Goal: Task Accomplishment & Management: Use online tool/utility

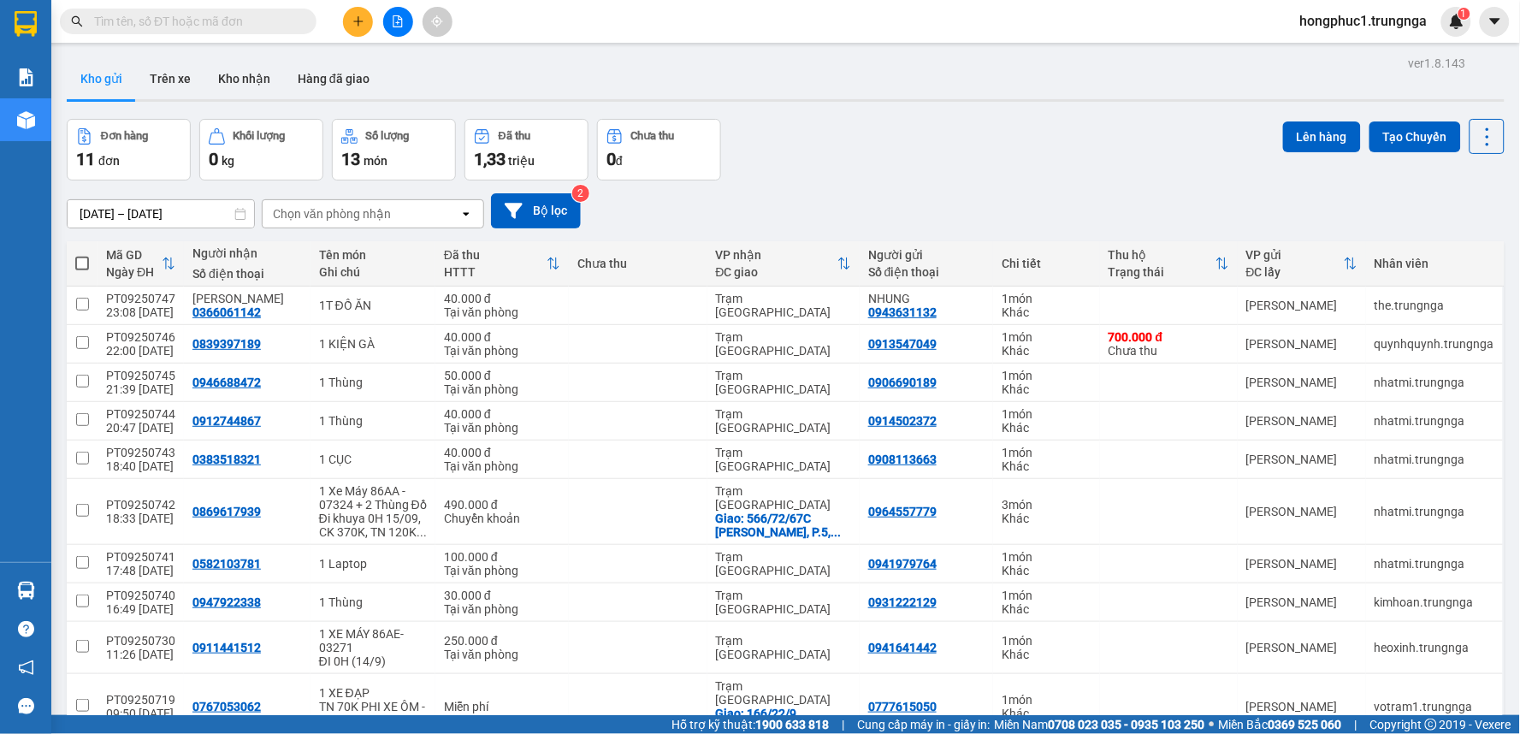
click at [86, 261] on span at bounding box center [82, 264] width 14 height 14
click at [82, 255] on input "checkbox" at bounding box center [82, 255] width 0 height 0
checkbox input "true"
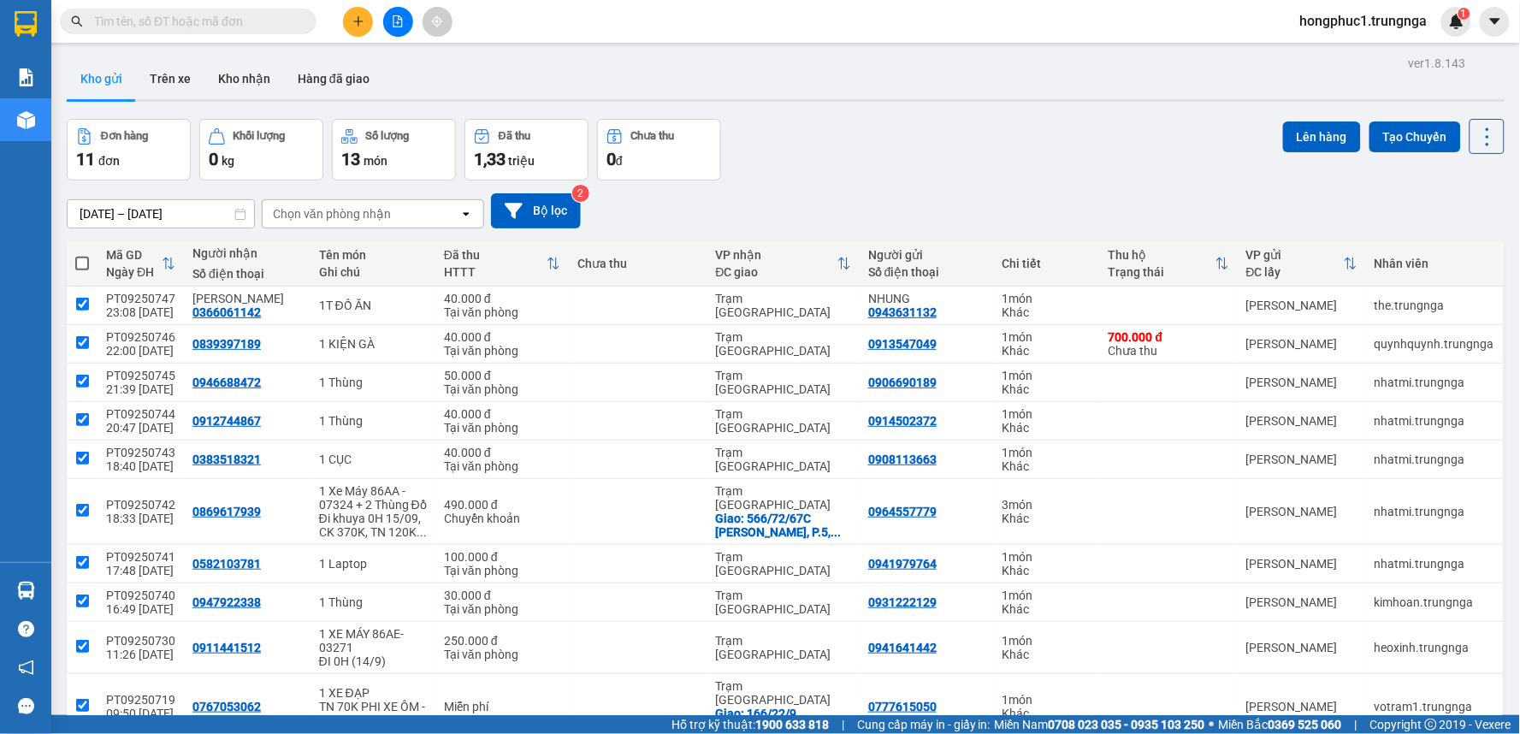
checkbox input "true"
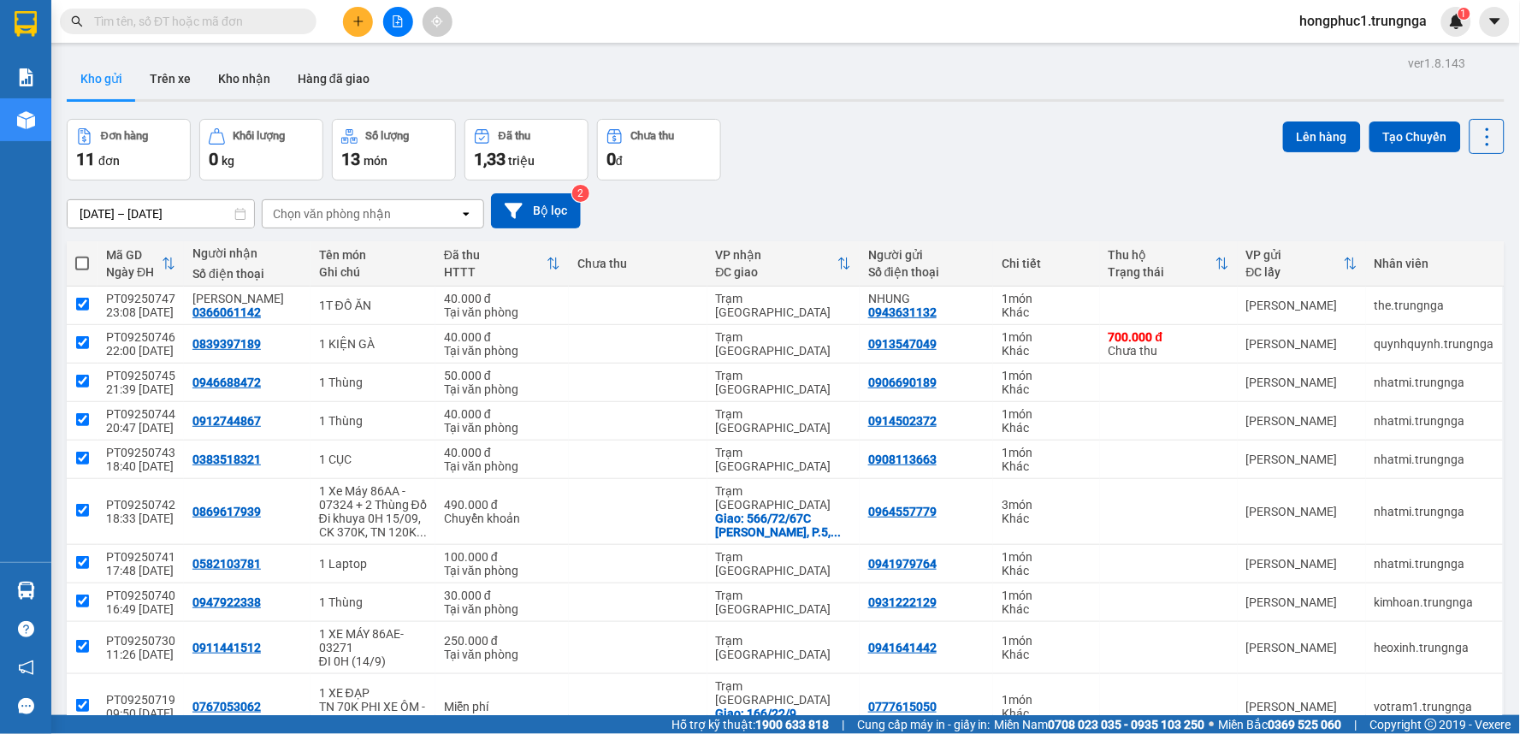
checkbox input "true"
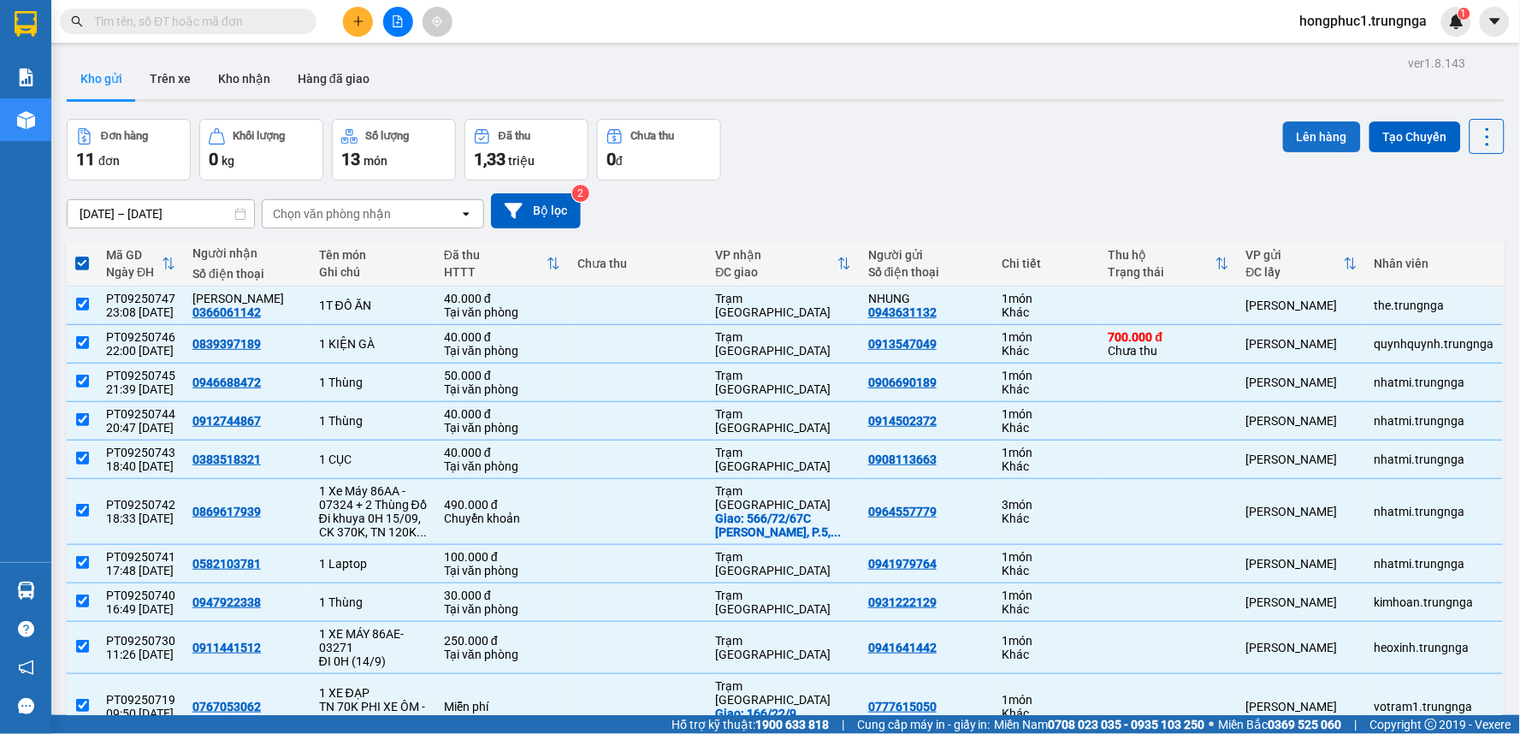
click at [1315, 127] on button "Lên hàng" at bounding box center [1322, 136] width 78 height 31
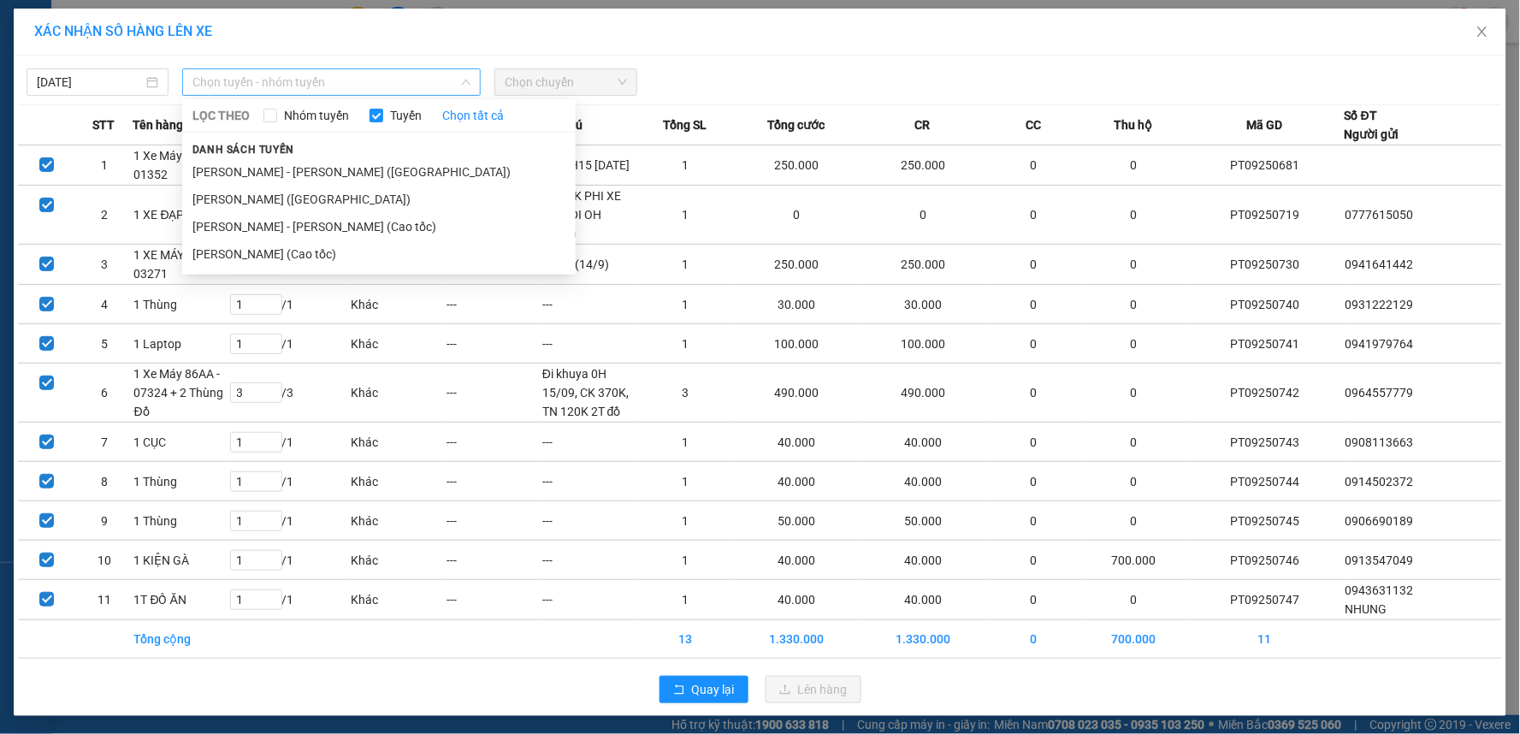
click at [281, 88] on span "Chọn tuyến - nhóm tuyến" at bounding box center [331, 82] width 278 height 26
click at [277, 166] on li "[PERSON_NAME] - [PERSON_NAME] ([GEOGRAPHIC_DATA])" at bounding box center [379, 171] width 394 height 27
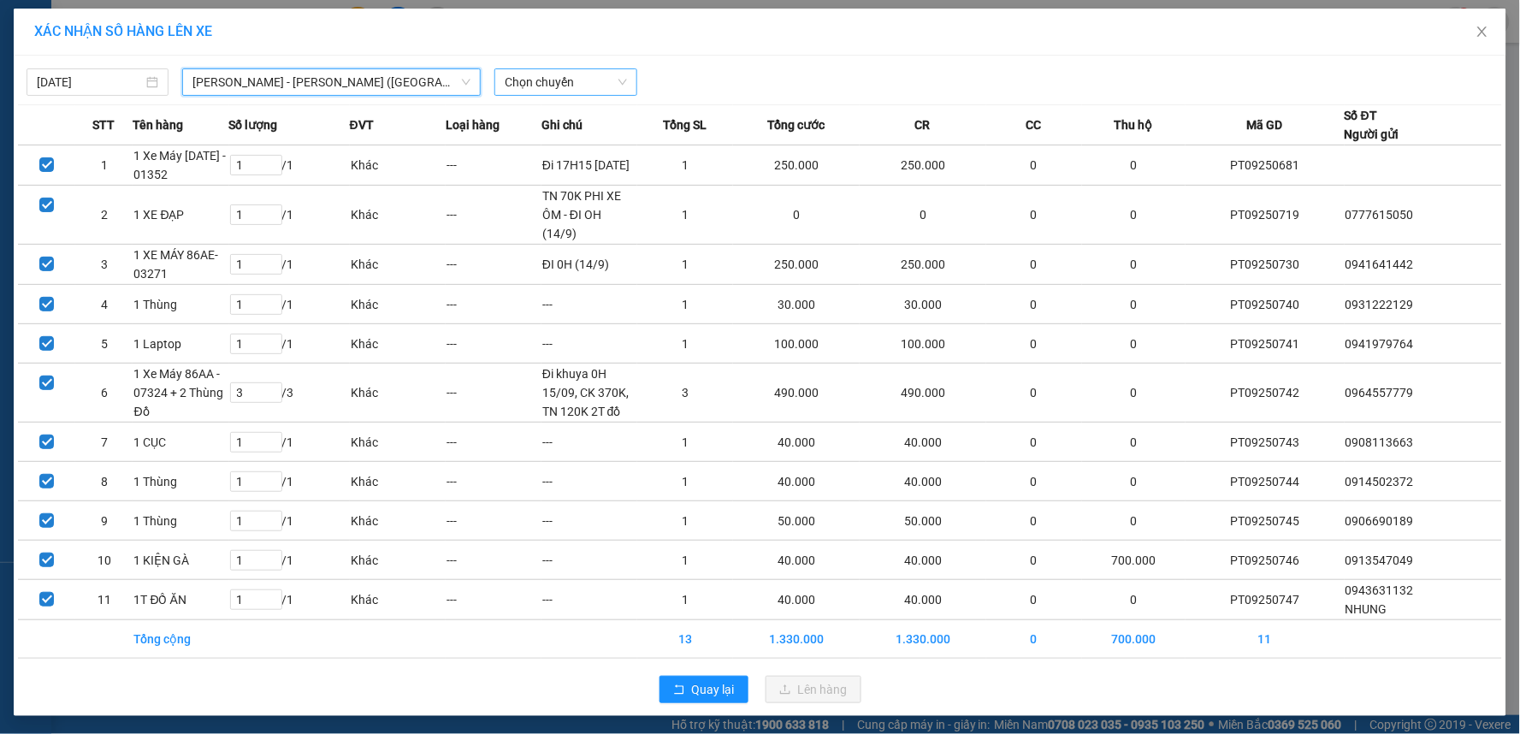
click at [554, 86] on span "Chọn chuyến" at bounding box center [565, 82] width 121 height 26
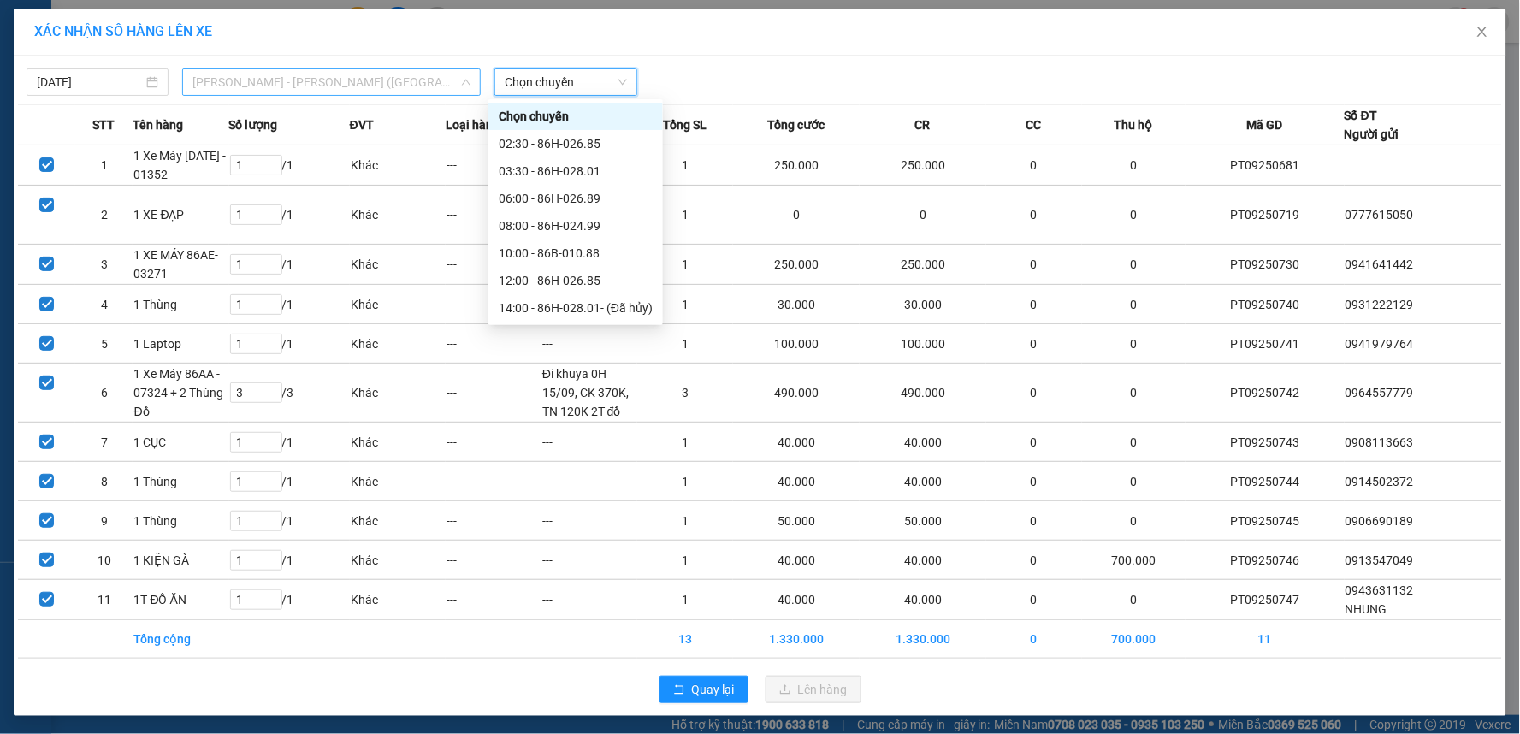
click at [323, 87] on span "[PERSON_NAME] - [PERSON_NAME] ([GEOGRAPHIC_DATA])" at bounding box center [331, 82] width 278 height 26
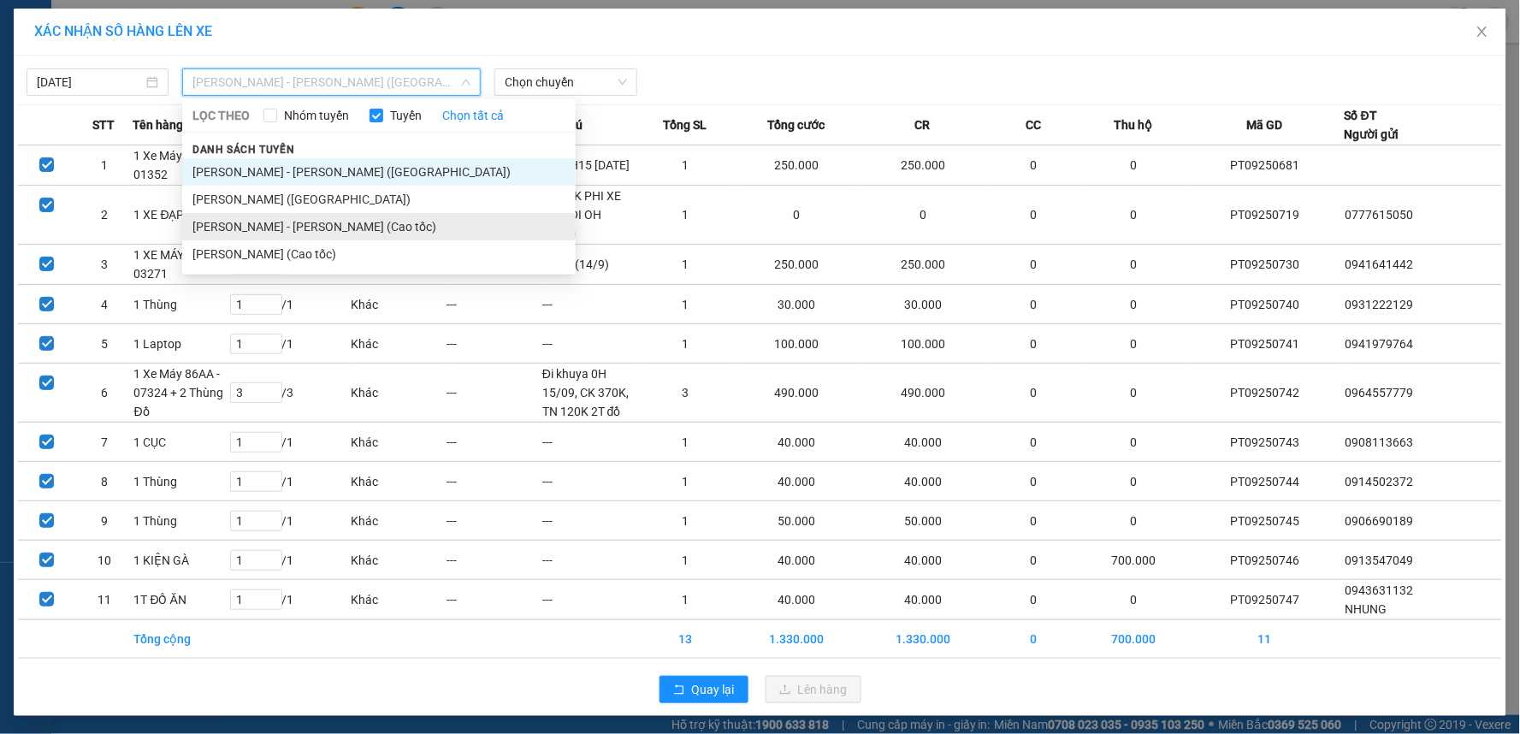
click at [323, 216] on li "[PERSON_NAME] - [PERSON_NAME] (Cao tốc)" at bounding box center [379, 226] width 394 height 27
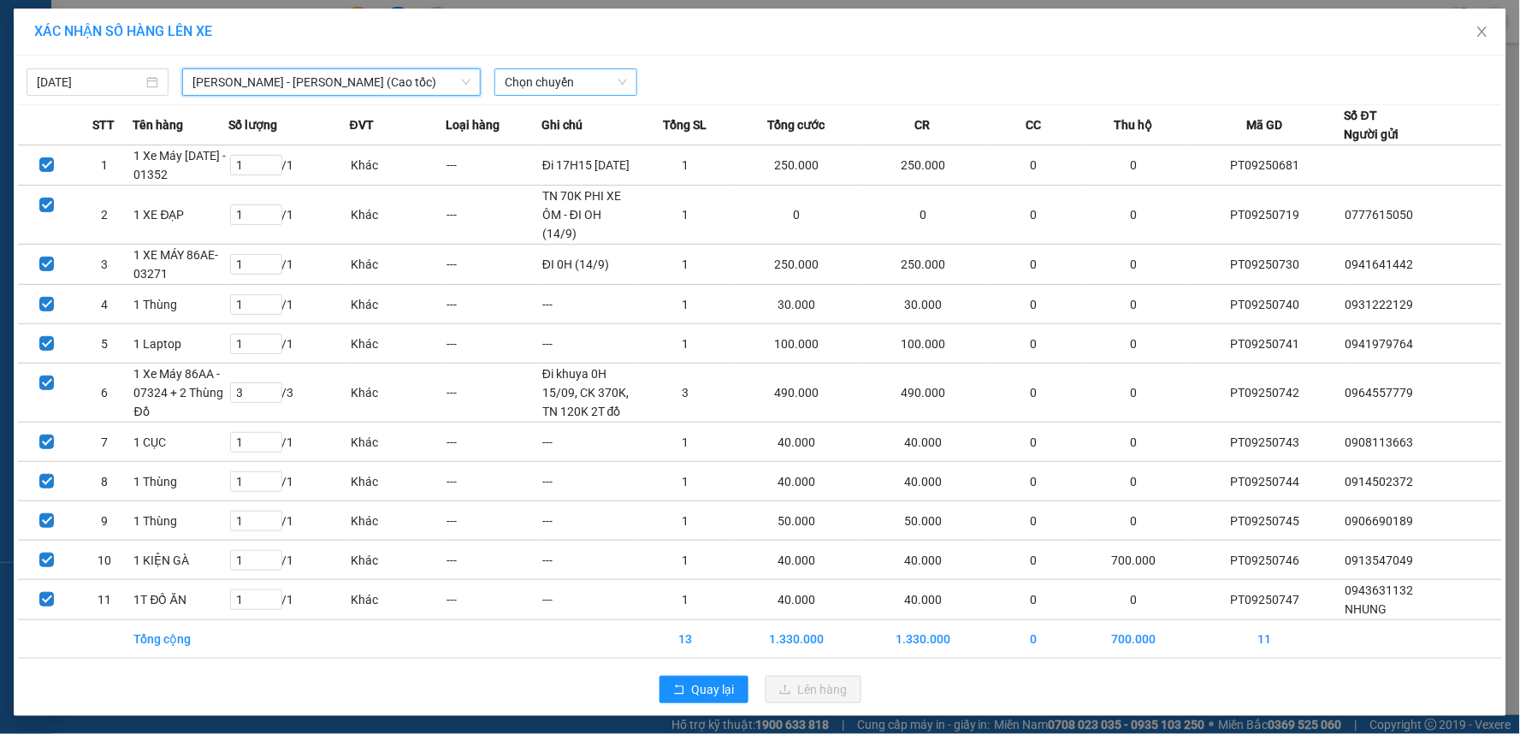
click at [544, 81] on span "Chọn chuyến" at bounding box center [565, 82] width 121 height 26
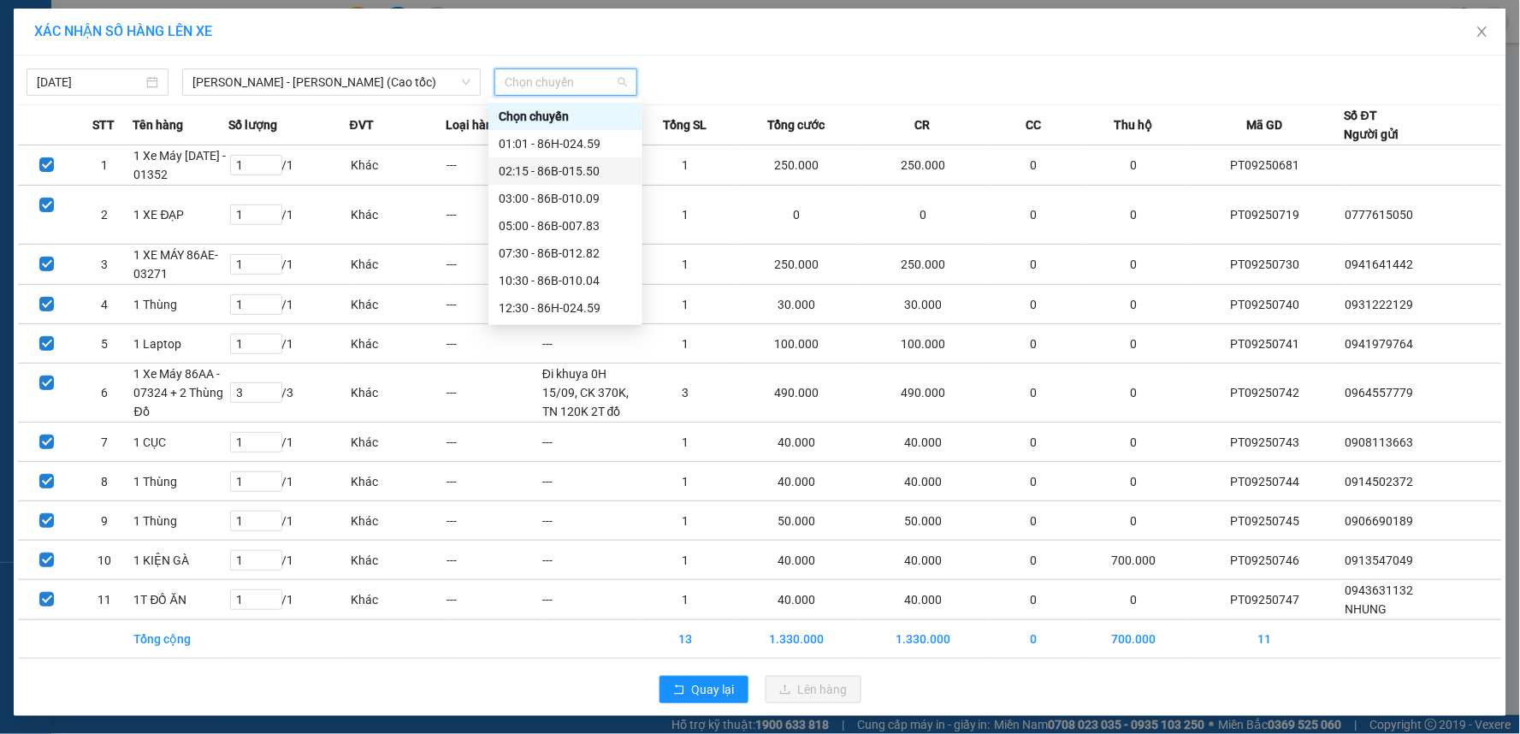
click at [545, 171] on div "02:15 - 86B-015.50" at bounding box center [565, 171] width 133 height 19
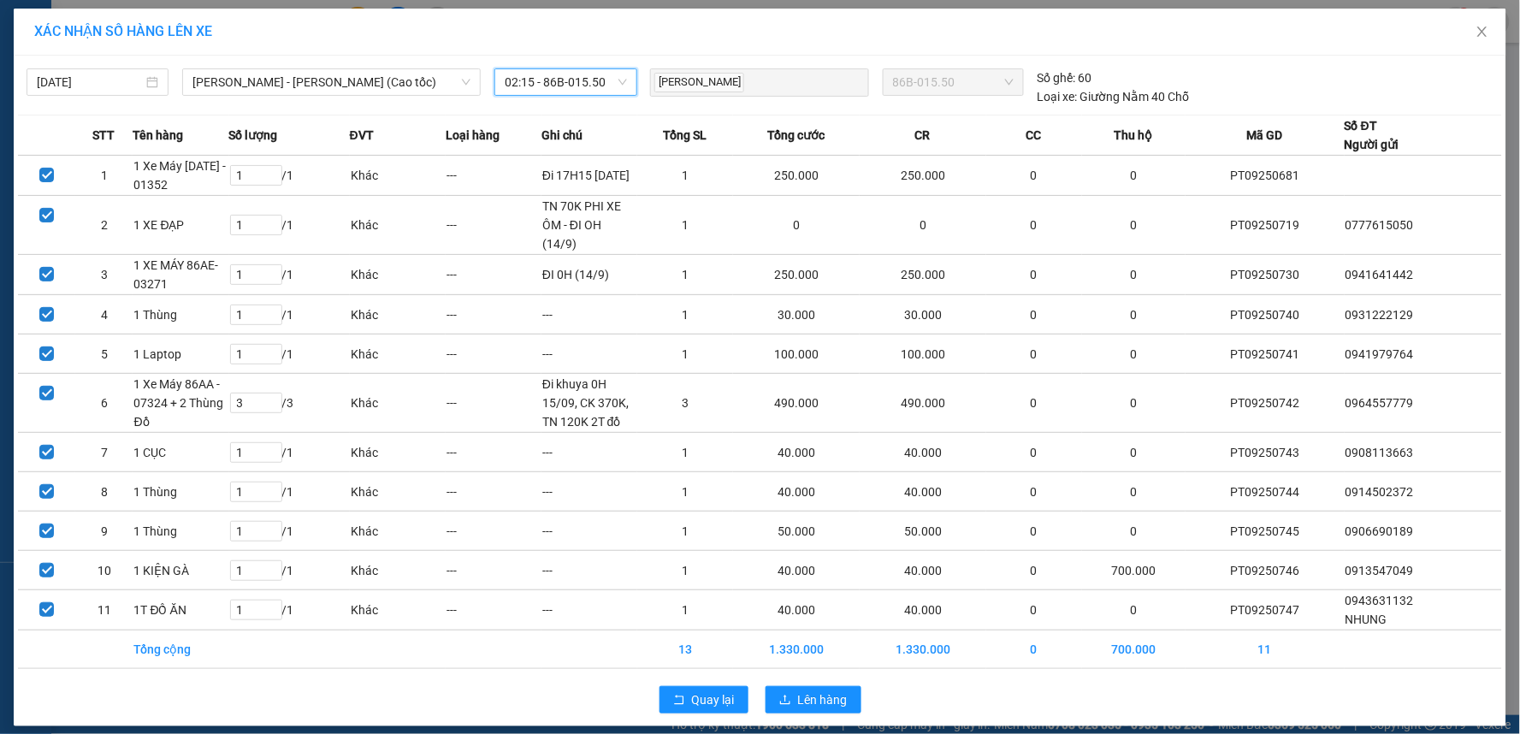
scroll to position [13, 0]
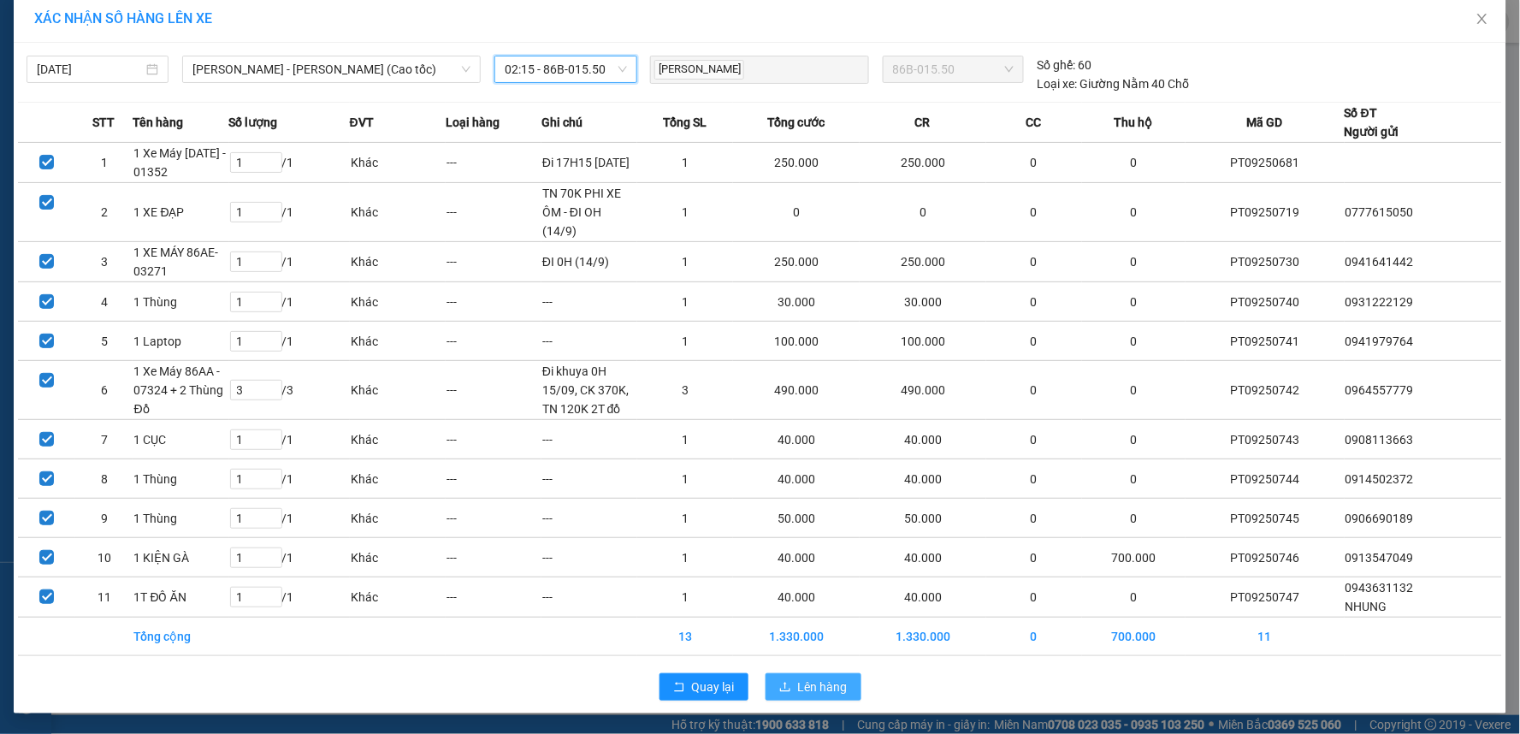
click at [827, 680] on span "Lên hàng" at bounding box center [823, 687] width 50 height 19
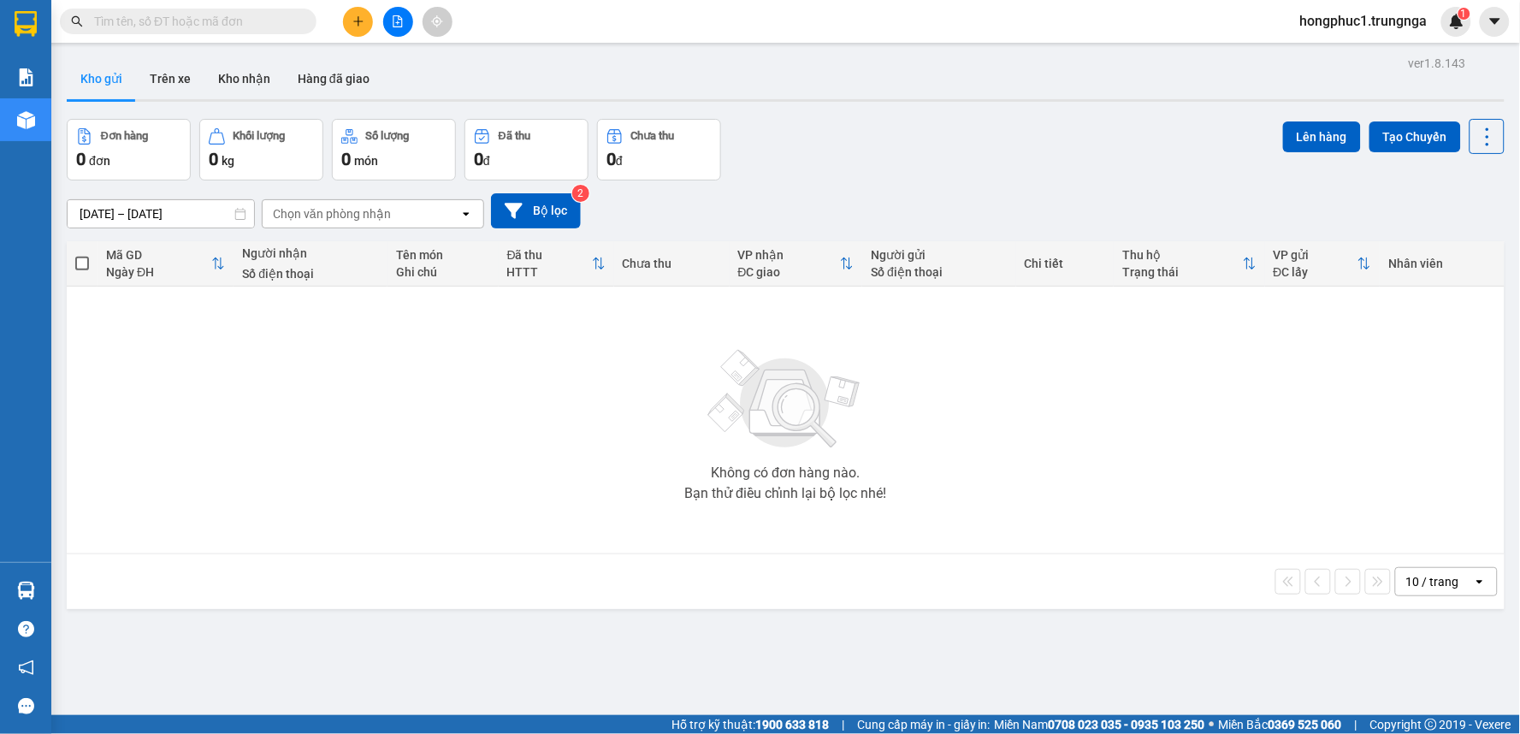
click at [399, 30] on button at bounding box center [398, 22] width 30 height 30
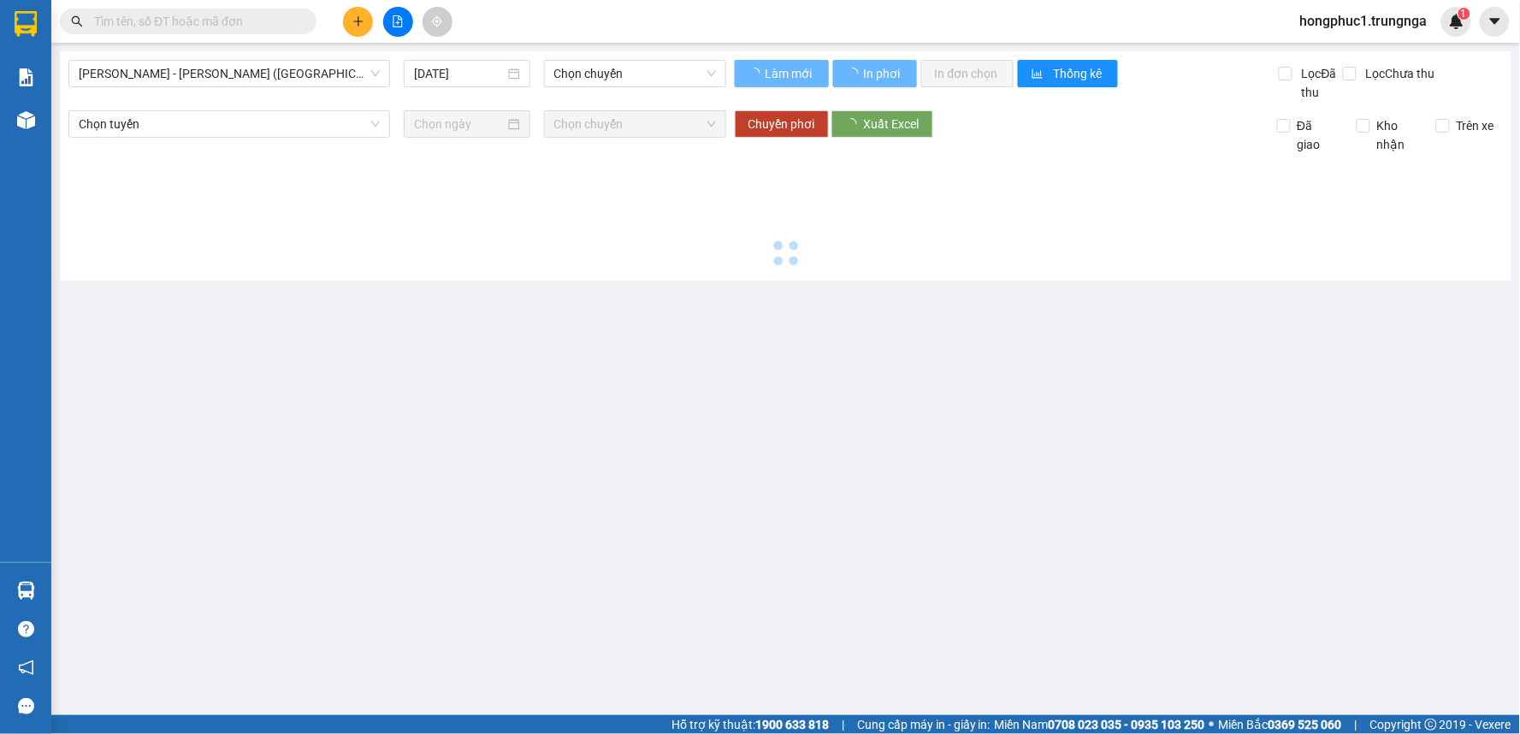
type input "14/09/2025"
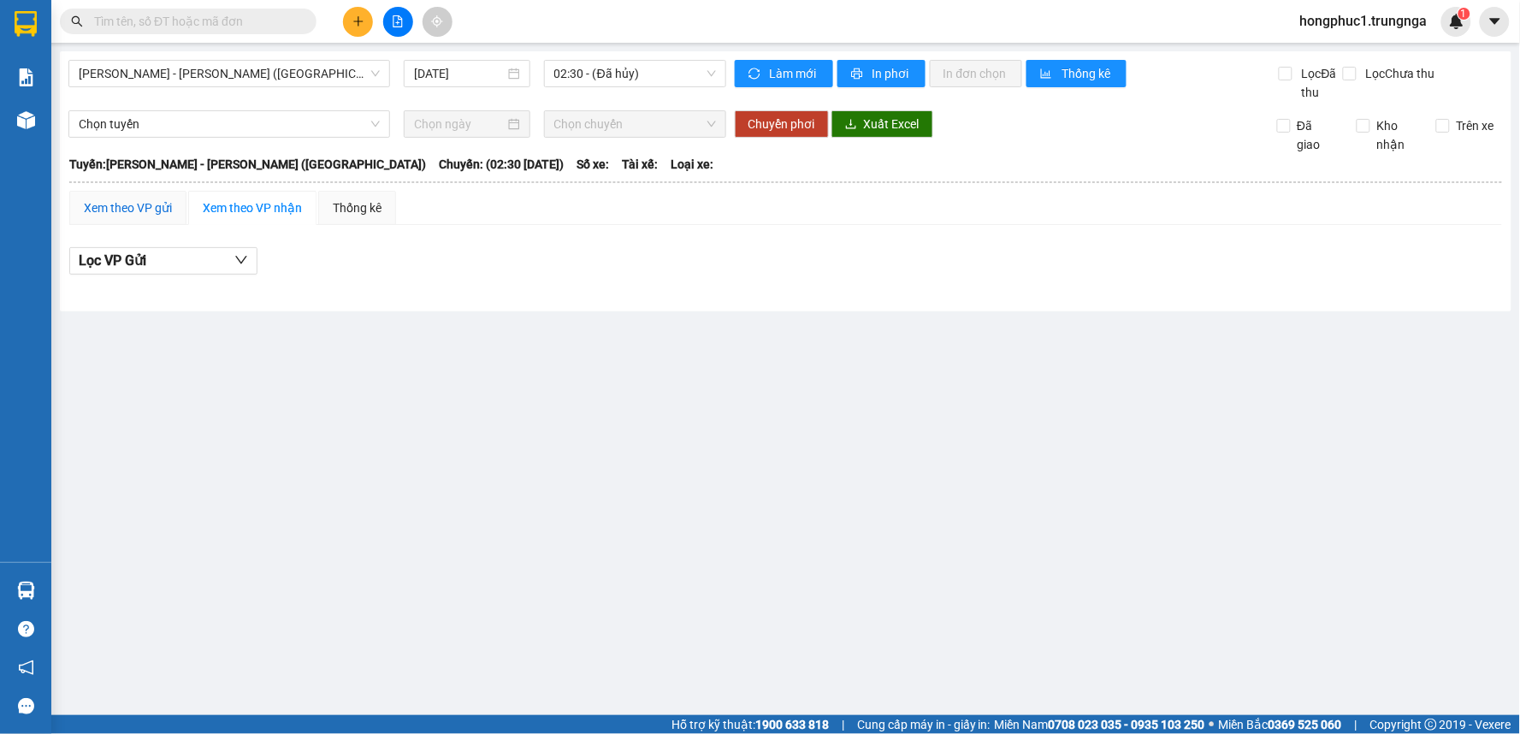
click at [104, 206] on div "Xem theo VP gửi" at bounding box center [128, 207] width 88 height 19
click at [187, 77] on span "[PERSON_NAME] - [PERSON_NAME] ([GEOGRAPHIC_DATA])" at bounding box center [229, 74] width 301 height 26
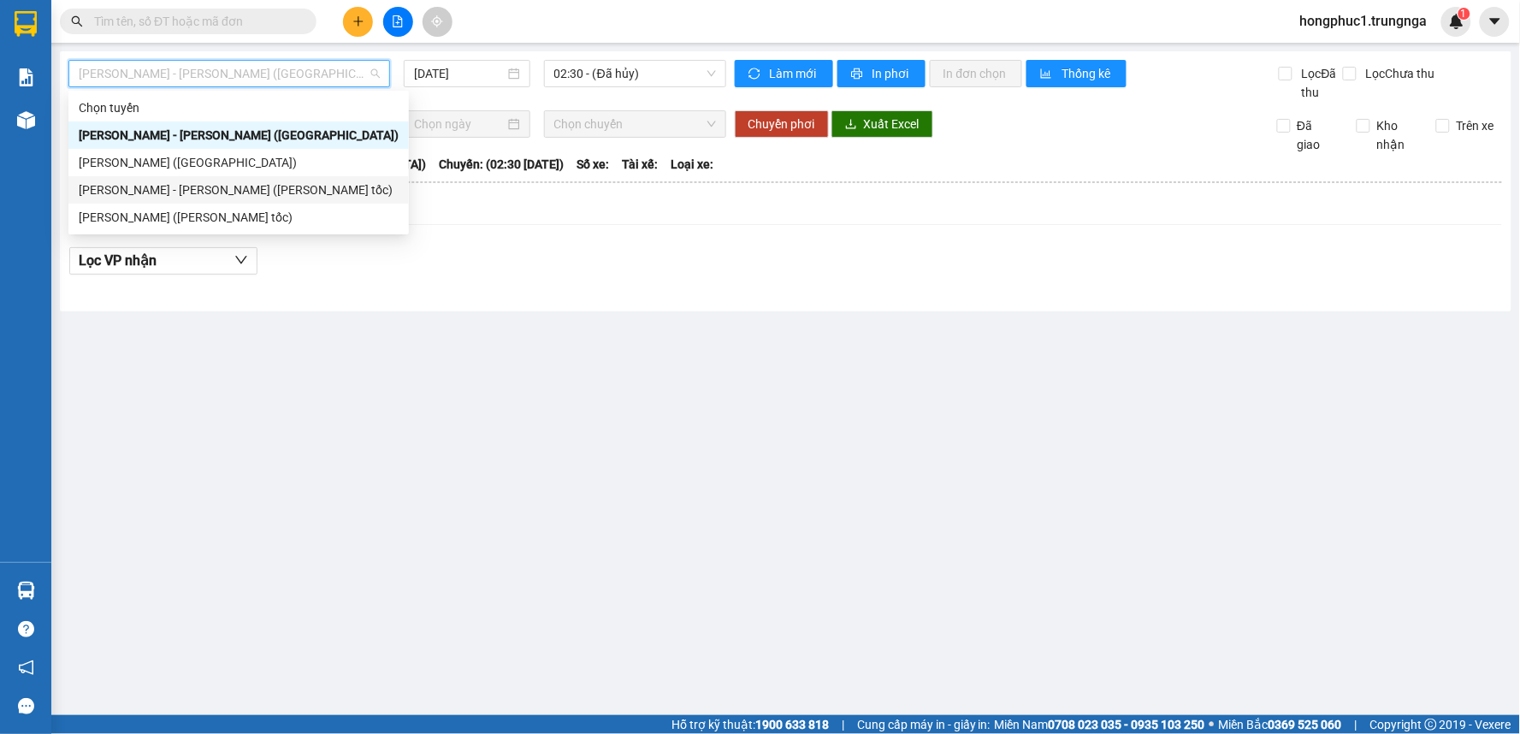
click at [195, 186] on div "[PERSON_NAME] - [PERSON_NAME] (Cao tốc)" at bounding box center [239, 190] width 320 height 19
type input "14/09/2025"
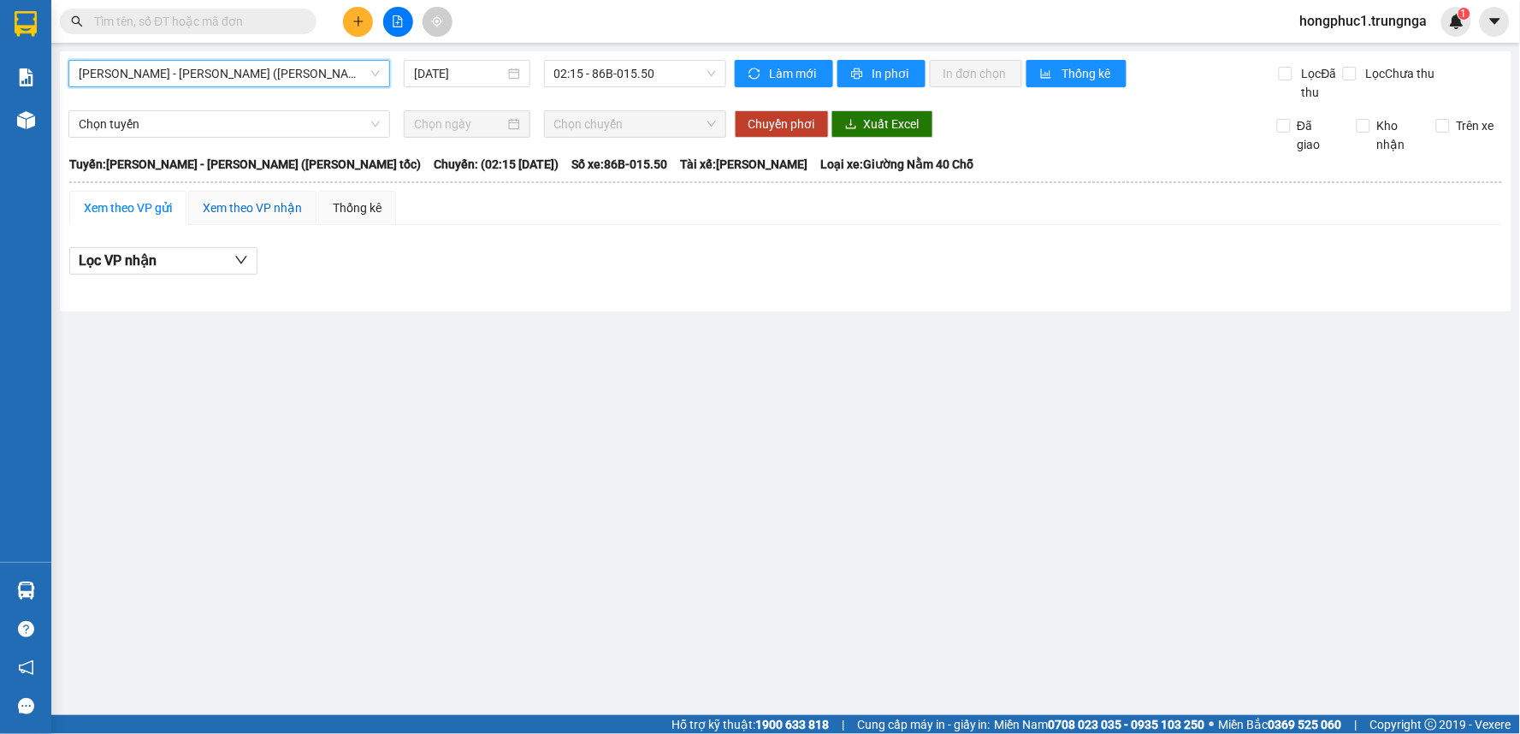
click at [216, 200] on div "Xem theo VP nhận" at bounding box center [252, 207] width 99 height 19
click at [135, 203] on div "Xem theo VP gửi" at bounding box center [128, 207] width 88 height 19
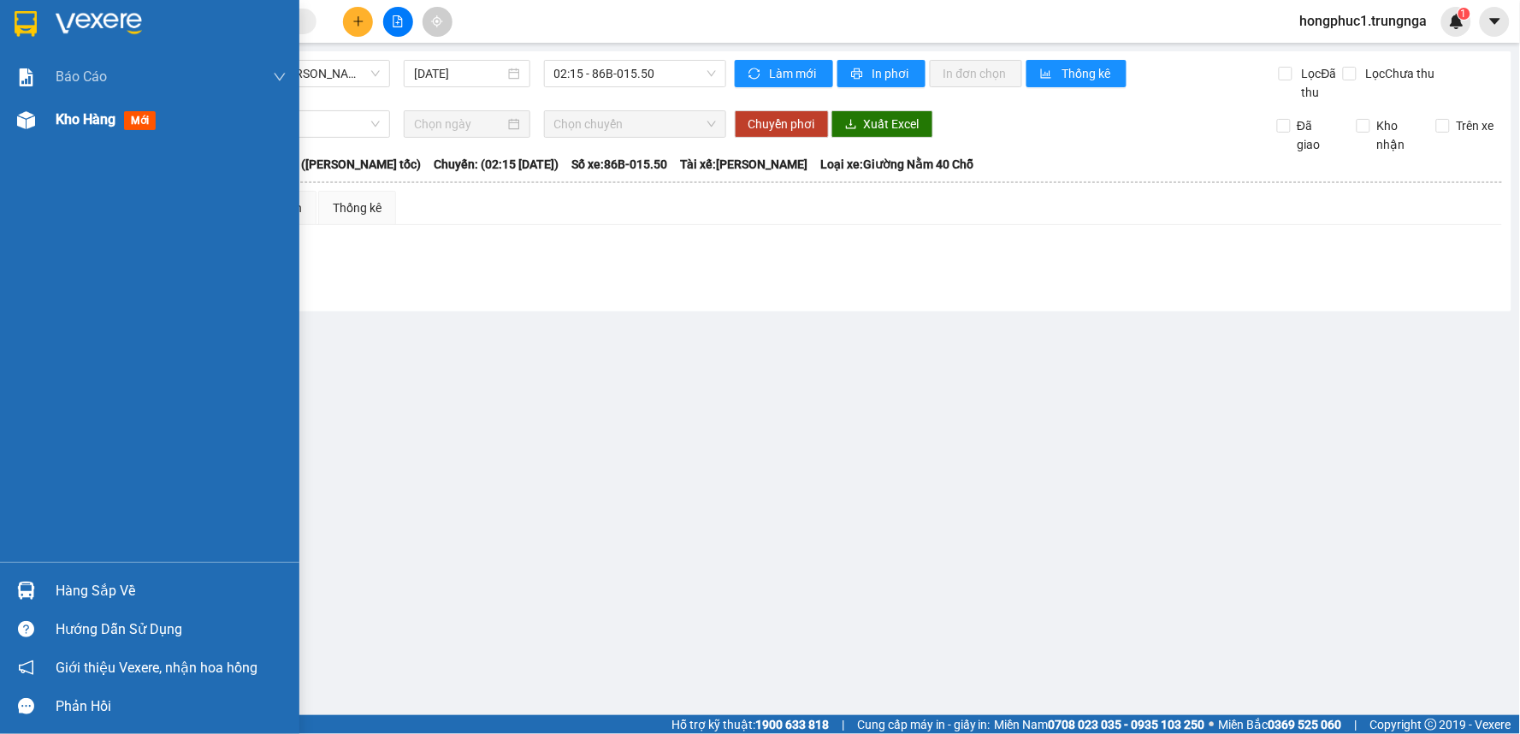
click at [91, 124] on span "Kho hàng" at bounding box center [86, 119] width 60 height 16
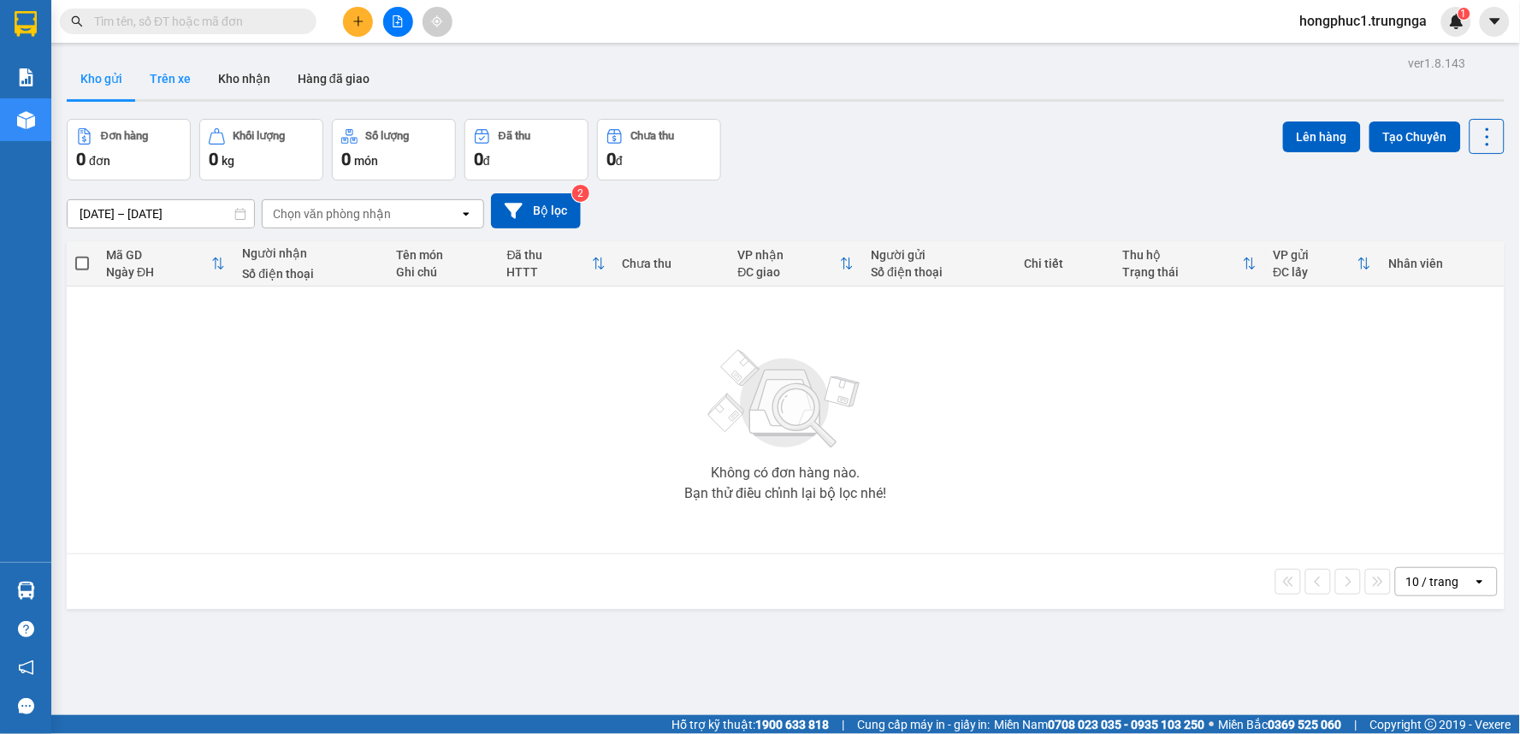
click at [181, 82] on button "Trên xe" at bounding box center [170, 78] width 68 height 41
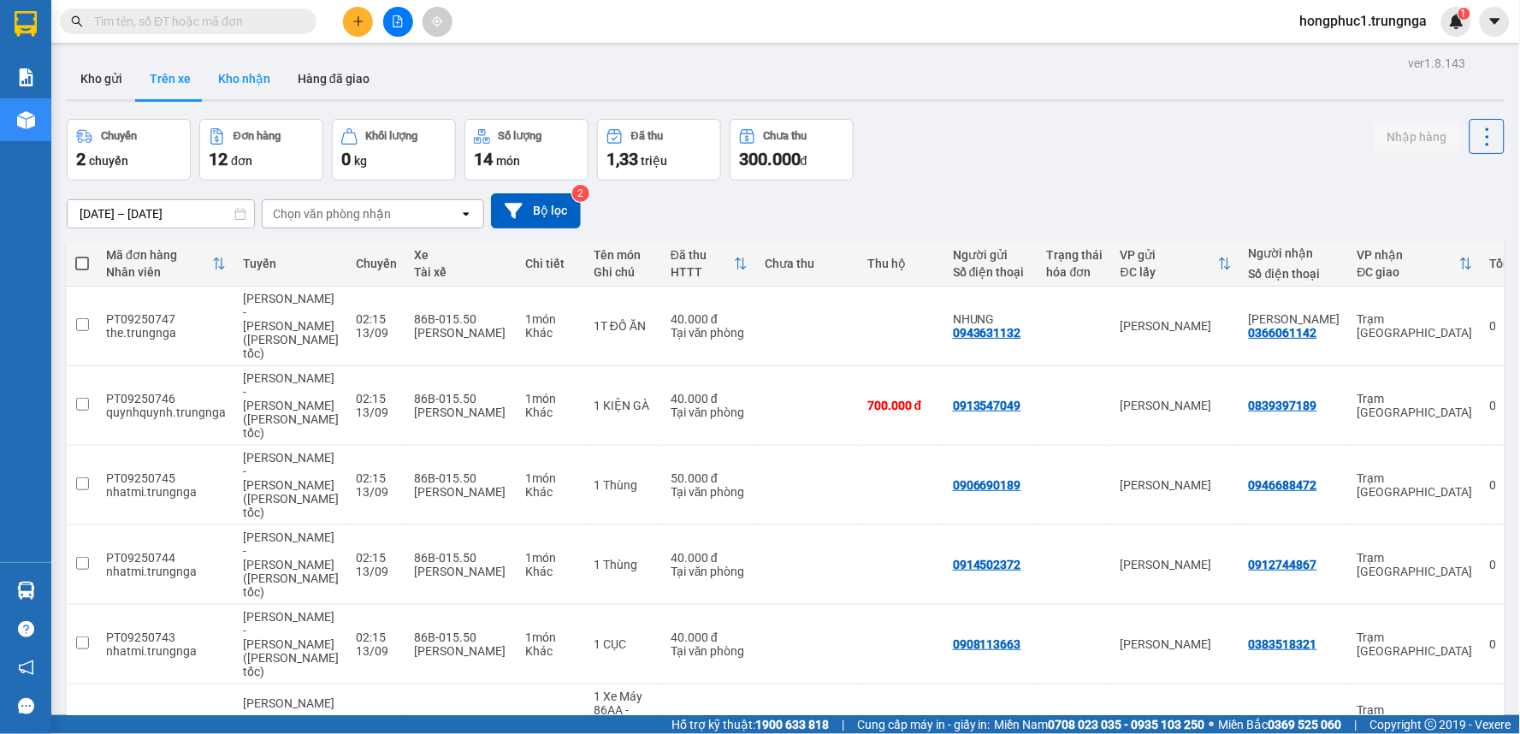
click at [246, 78] on button "Kho nhận" at bounding box center [244, 78] width 80 height 41
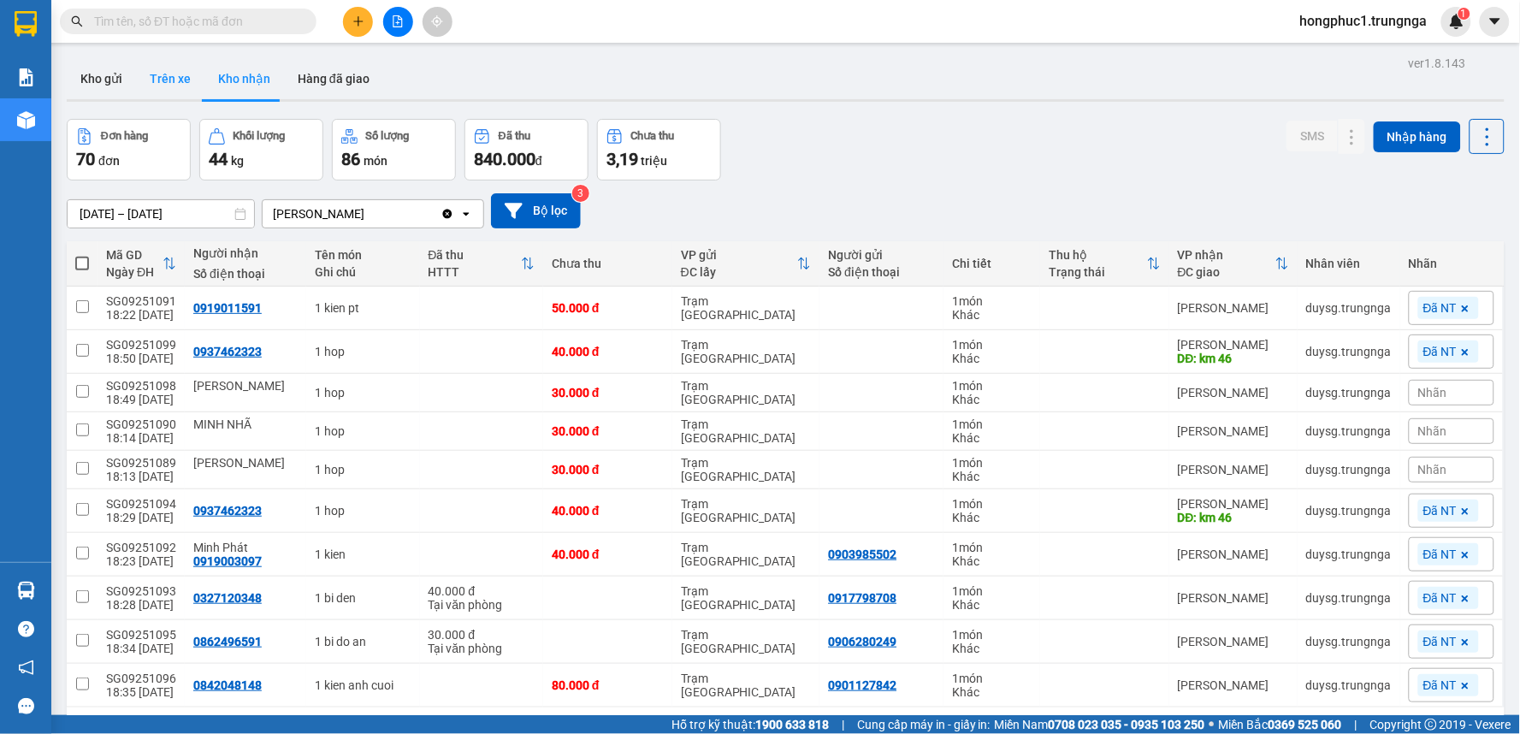
click at [171, 84] on button "Trên xe" at bounding box center [170, 78] width 68 height 41
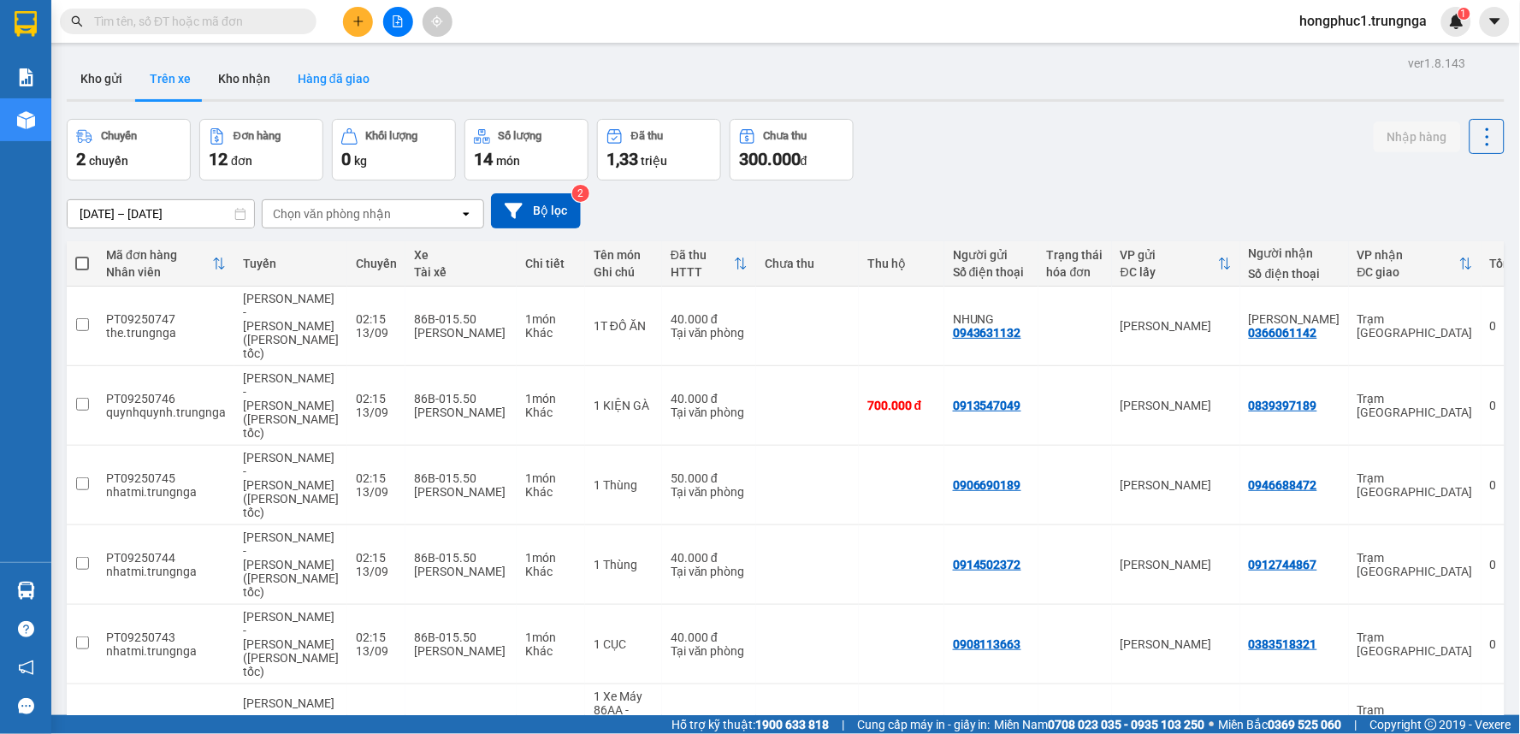
click at [339, 86] on button "Hàng đã giao" at bounding box center [333, 78] width 99 height 41
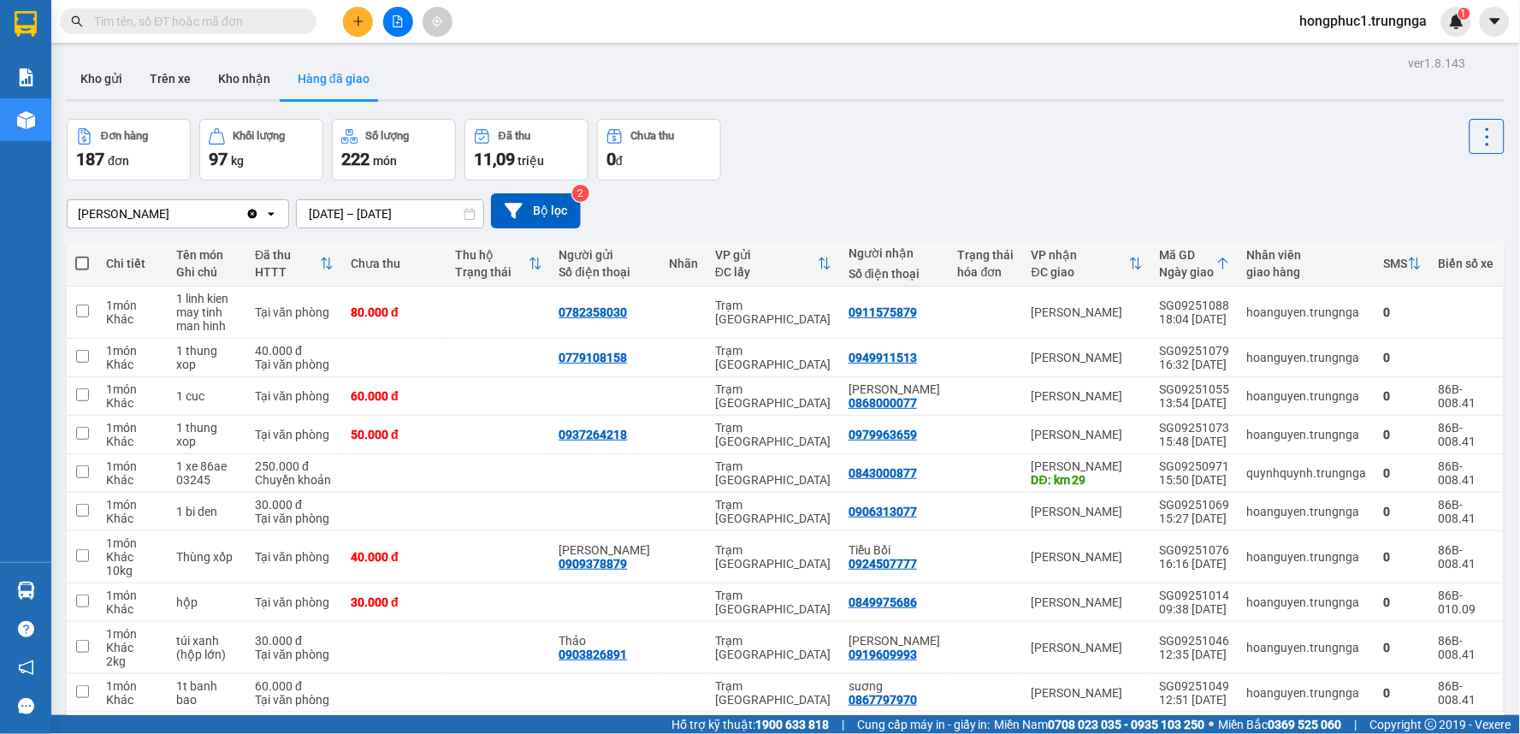
click at [149, 145] on button "Đơn hàng 187 đơn" at bounding box center [129, 150] width 124 height 62
click at [175, 74] on button "Trên xe" at bounding box center [170, 78] width 68 height 41
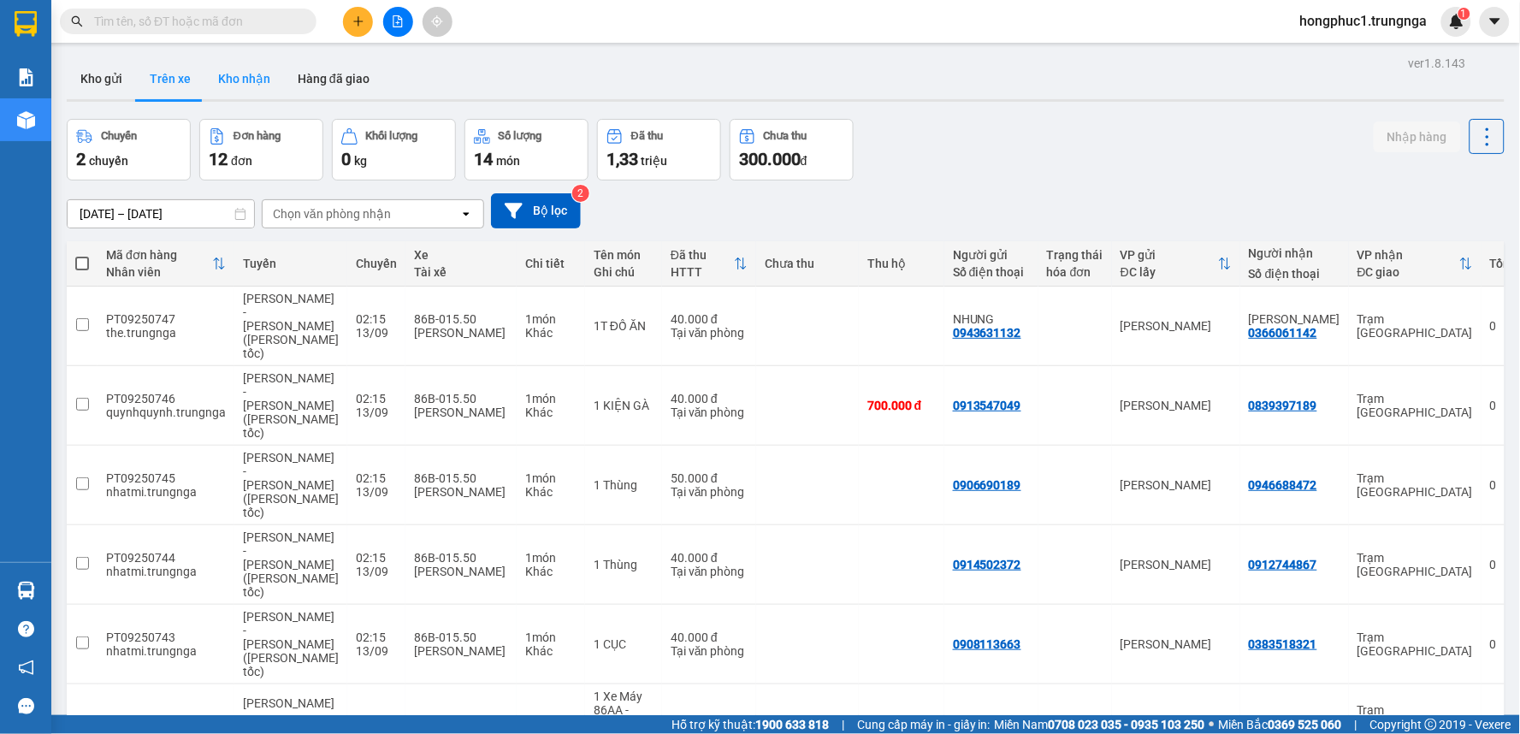
click at [222, 75] on button "Kho nhận" at bounding box center [244, 78] width 80 height 41
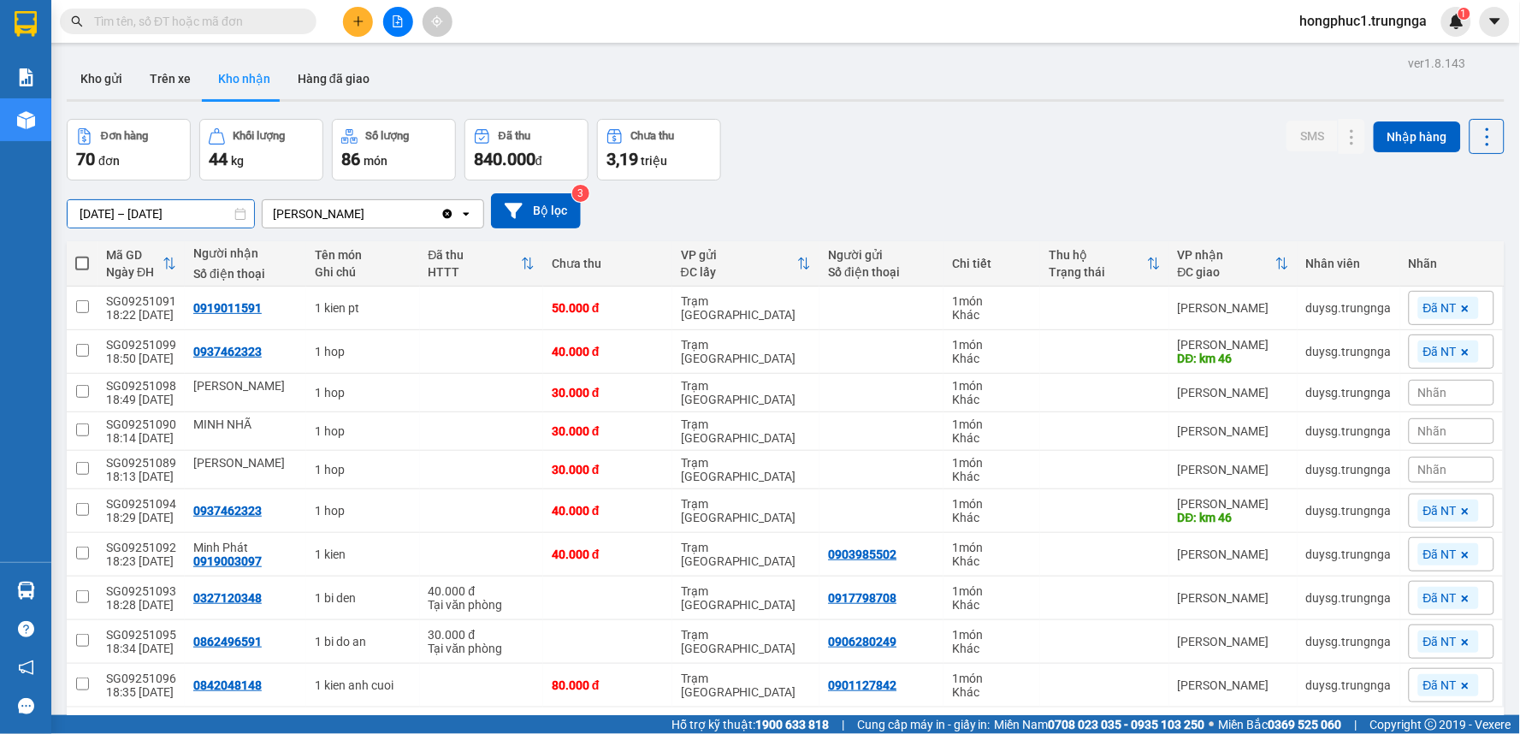
click at [217, 216] on input "12/09/2025 – 14/09/2025" at bounding box center [161, 213] width 187 height 27
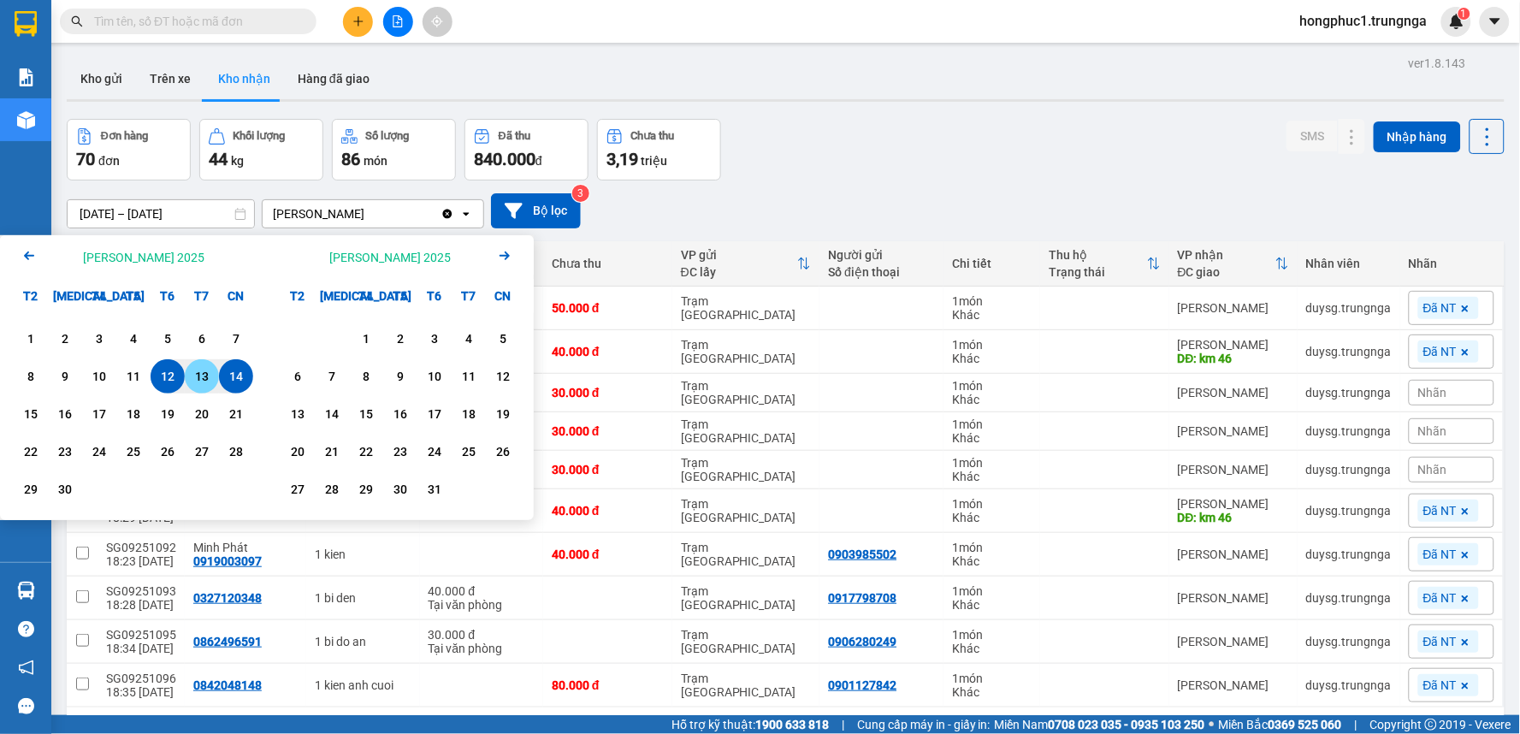
click at [201, 375] on div "13" at bounding box center [202, 376] width 24 height 21
type input "13/09/2025 – / /"
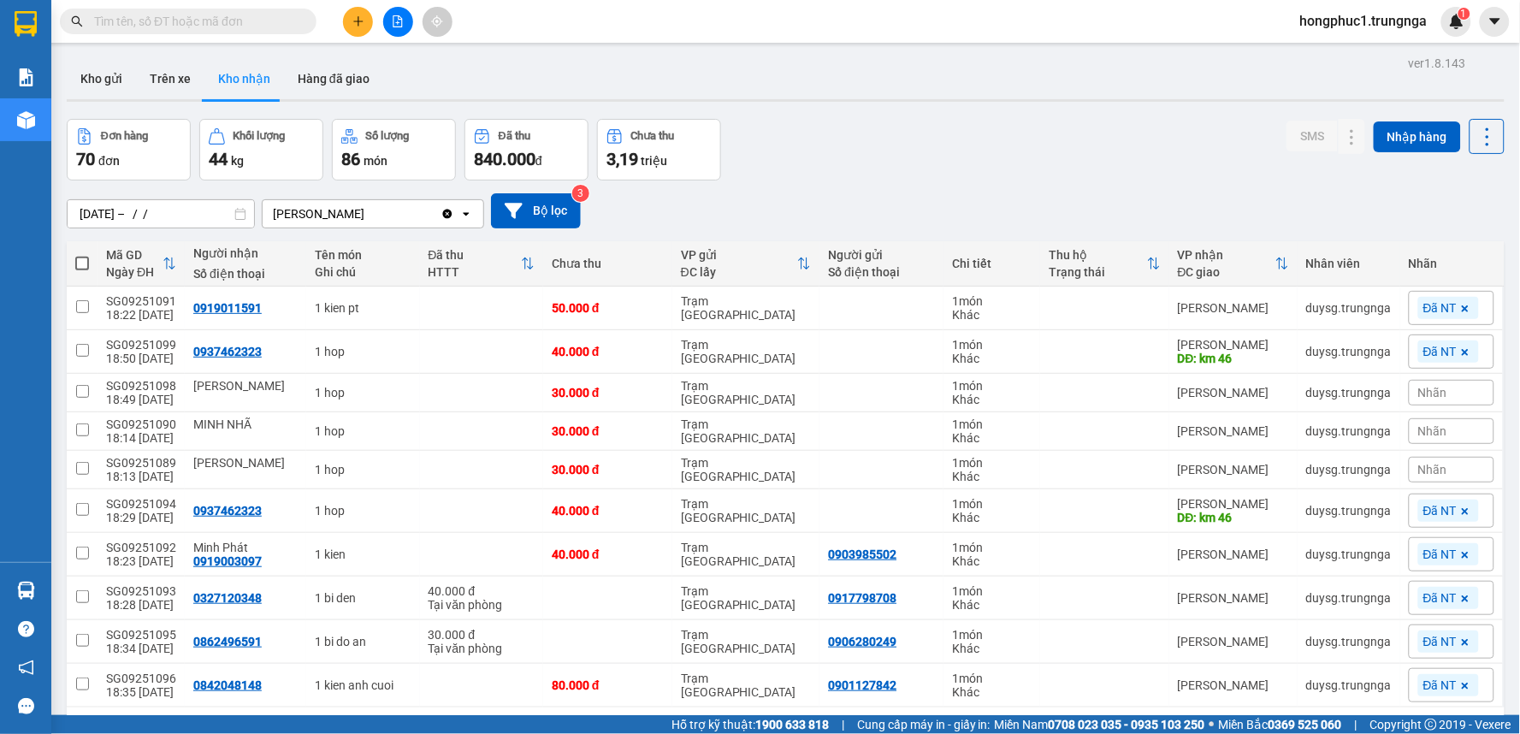
click at [958, 187] on div "13/09/2025 – / / Press the down arrow key to interact with the calendar and sel…" at bounding box center [786, 211] width 1438 height 61
click at [238, 216] on icon at bounding box center [240, 214] width 12 height 12
click at [173, 79] on button "Trên xe" at bounding box center [170, 78] width 68 height 41
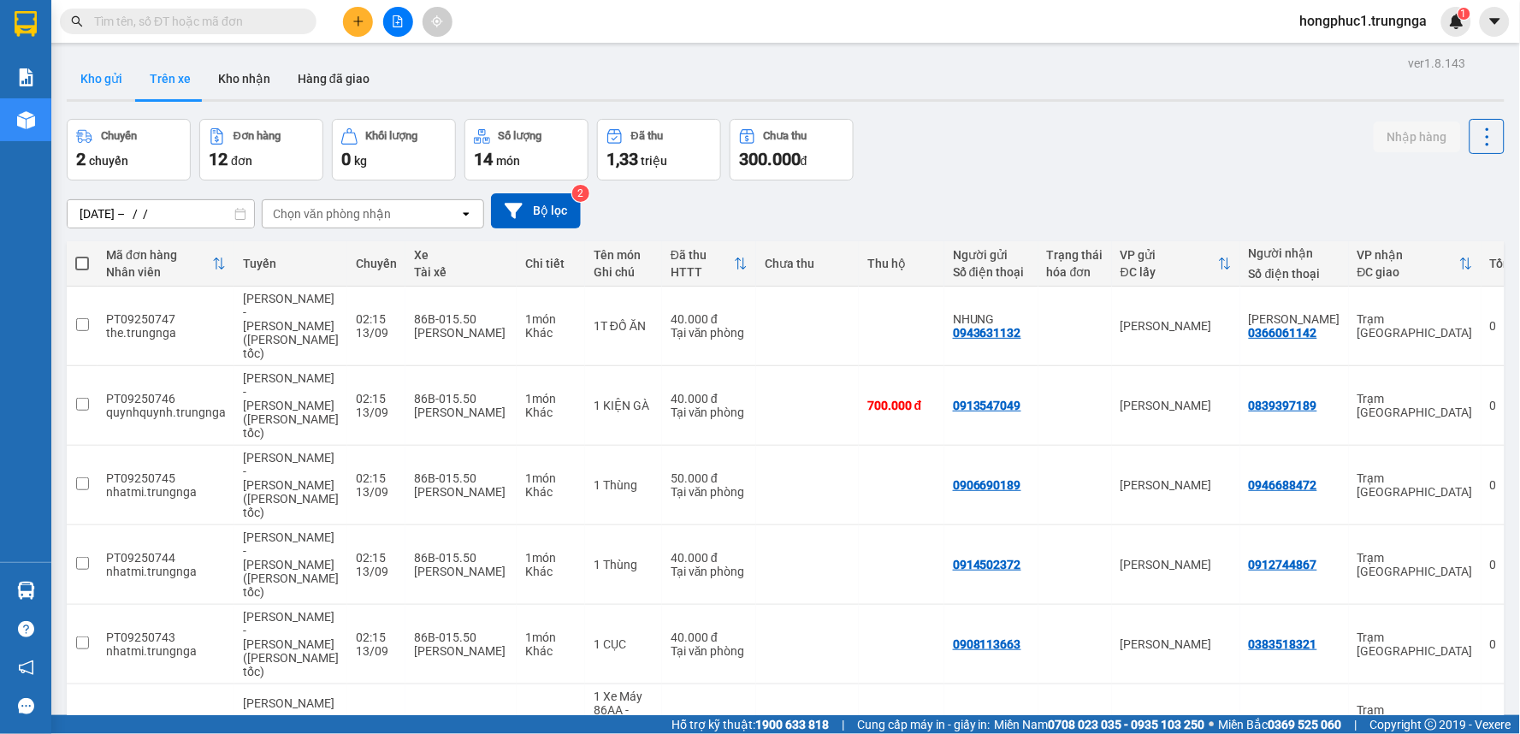
click at [108, 87] on button "Kho gửi" at bounding box center [101, 78] width 69 height 41
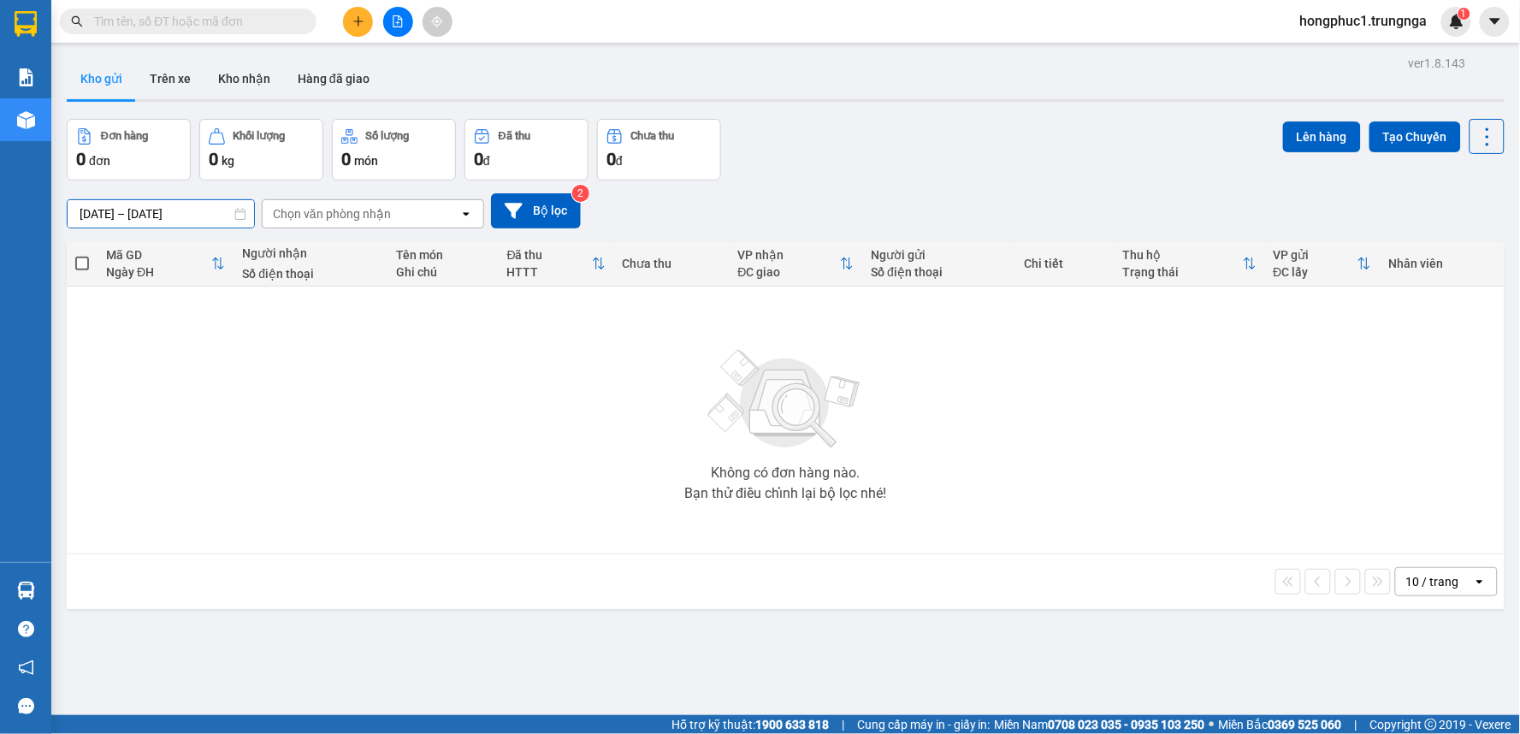
click at [130, 218] on input "12/09/2025 – 14/09/2025" at bounding box center [161, 213] width 187 height 27
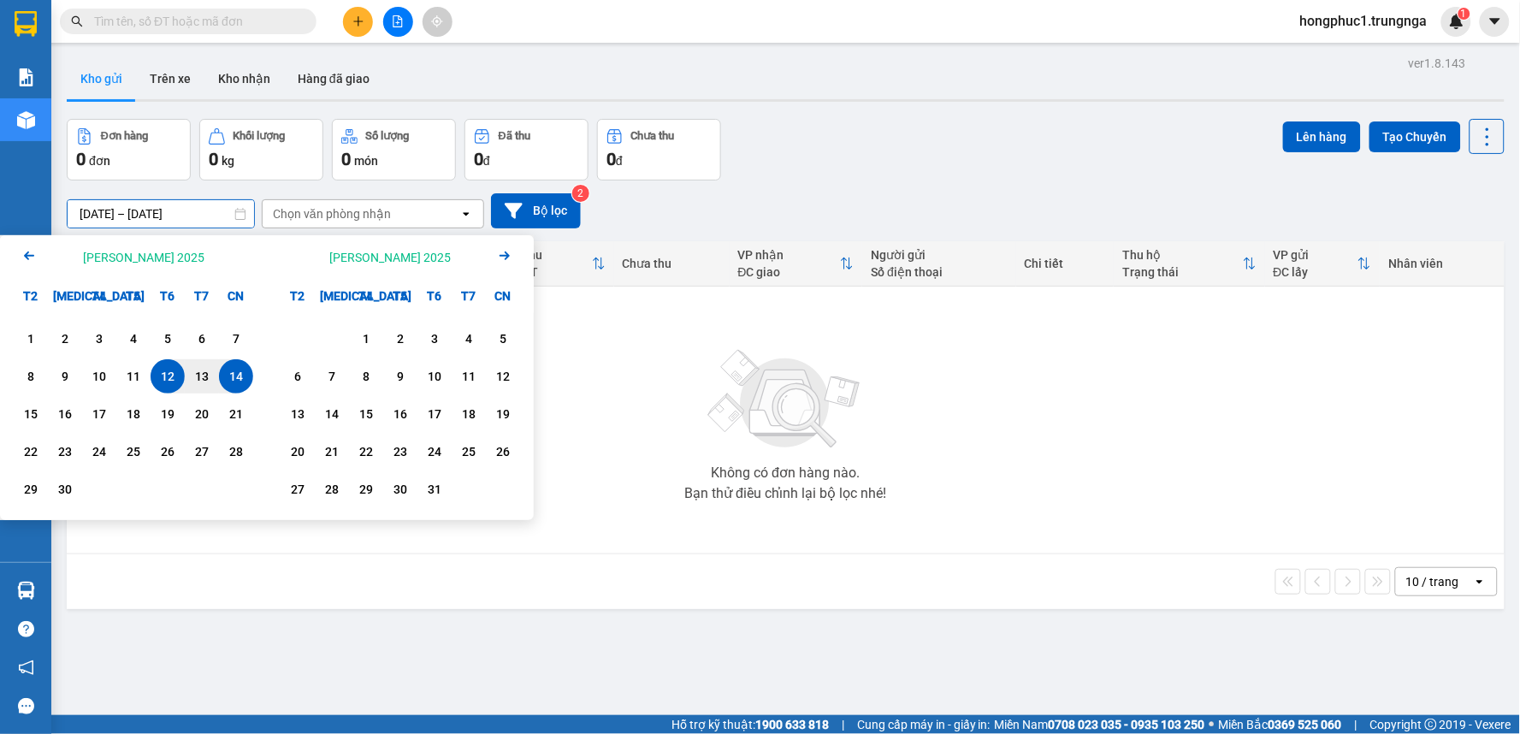
click at [224, 380] on div "14" at bounding box center [236, 376] width 24 height 21
click at [205, 382] on div "13" at bounding box center [202, 376] width 24 height 21
type input "13/09/2025 – 14/09/2025"
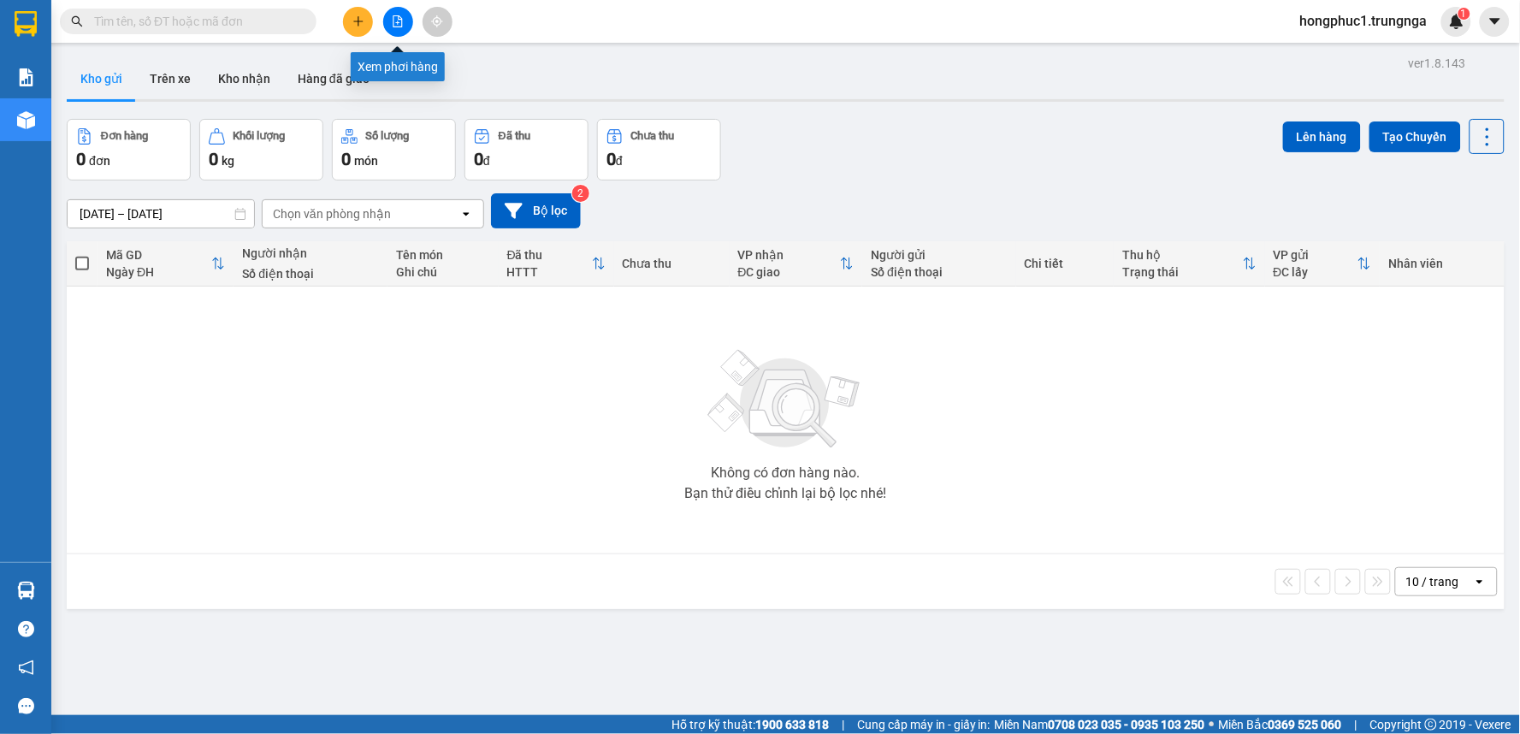
click at [396, 22] on icon "file-add" at bounding box center [398, 21] width 9 height 12
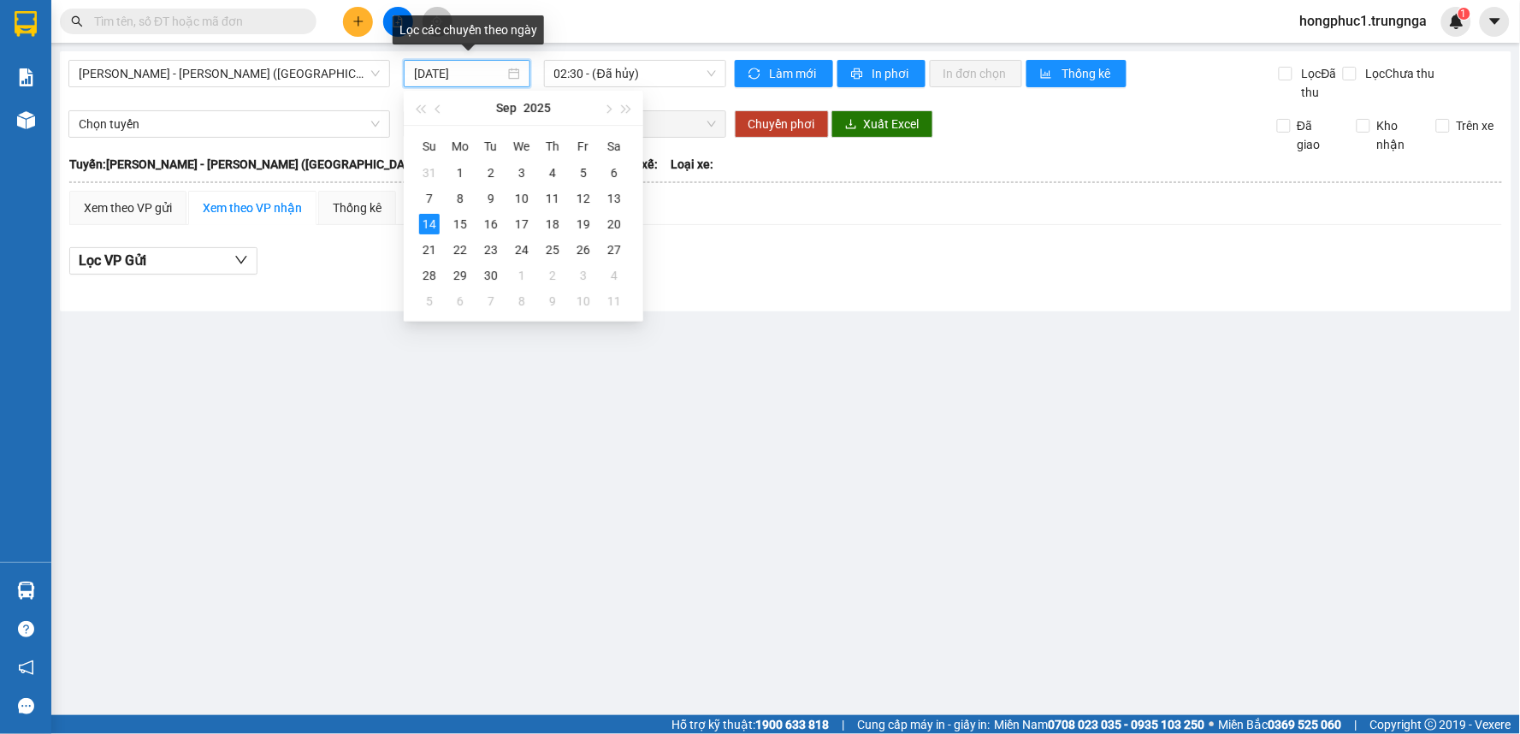
click at [465, 65] on input "14/09/2025" at bounding box center [459, 73] width 90 height 19
type input "14/09/2025"
click at [281, 79] on span "[PERSON_NAME] - [PERSON_NAME] ([GEOGRAPHIC_DATA])" at bounding box center [229, 74] width 301 height 26
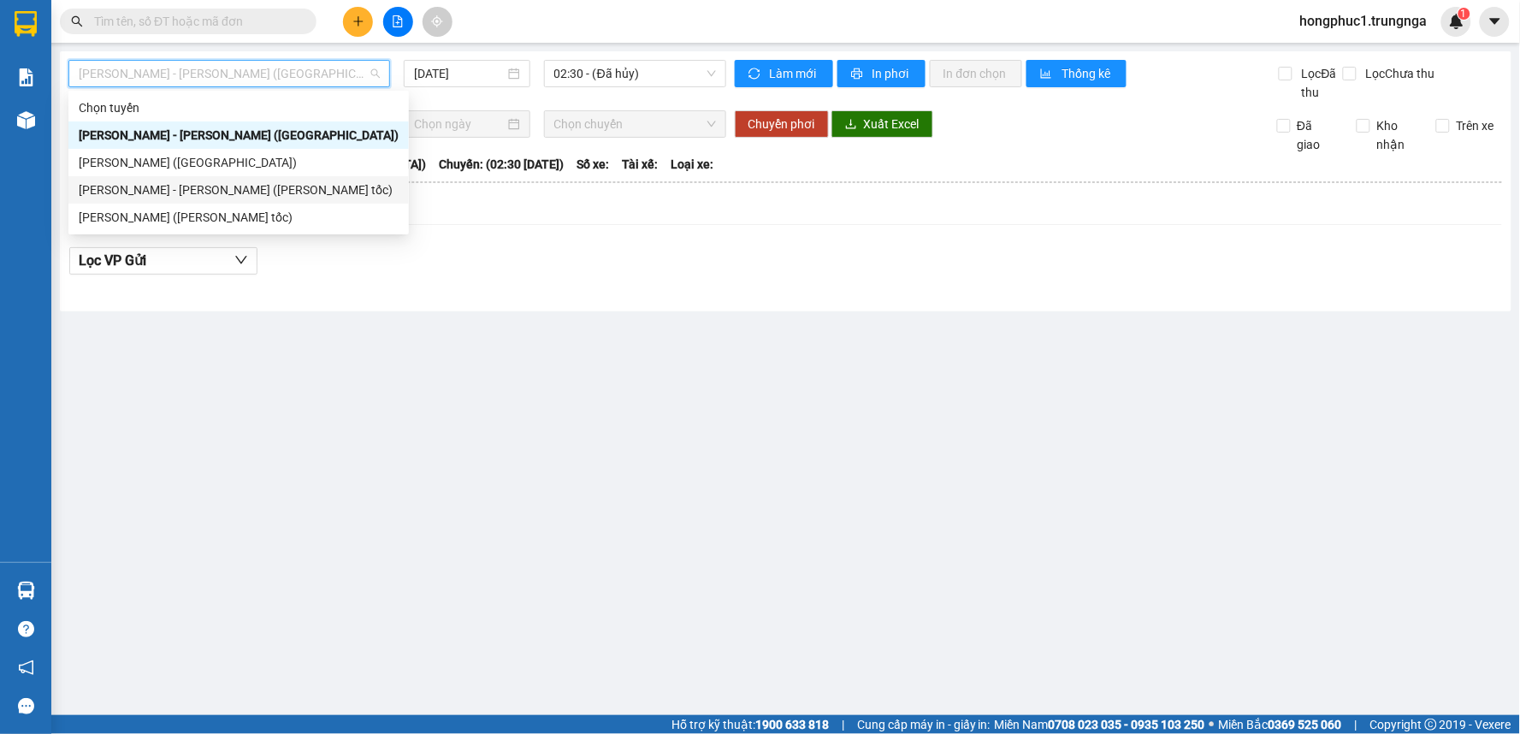
click at [248, 190] on div "[PERSON_NAME] - [PERSON_NAME] (Cao tốc)" at bounding box center [239, 190] width 320 height 19
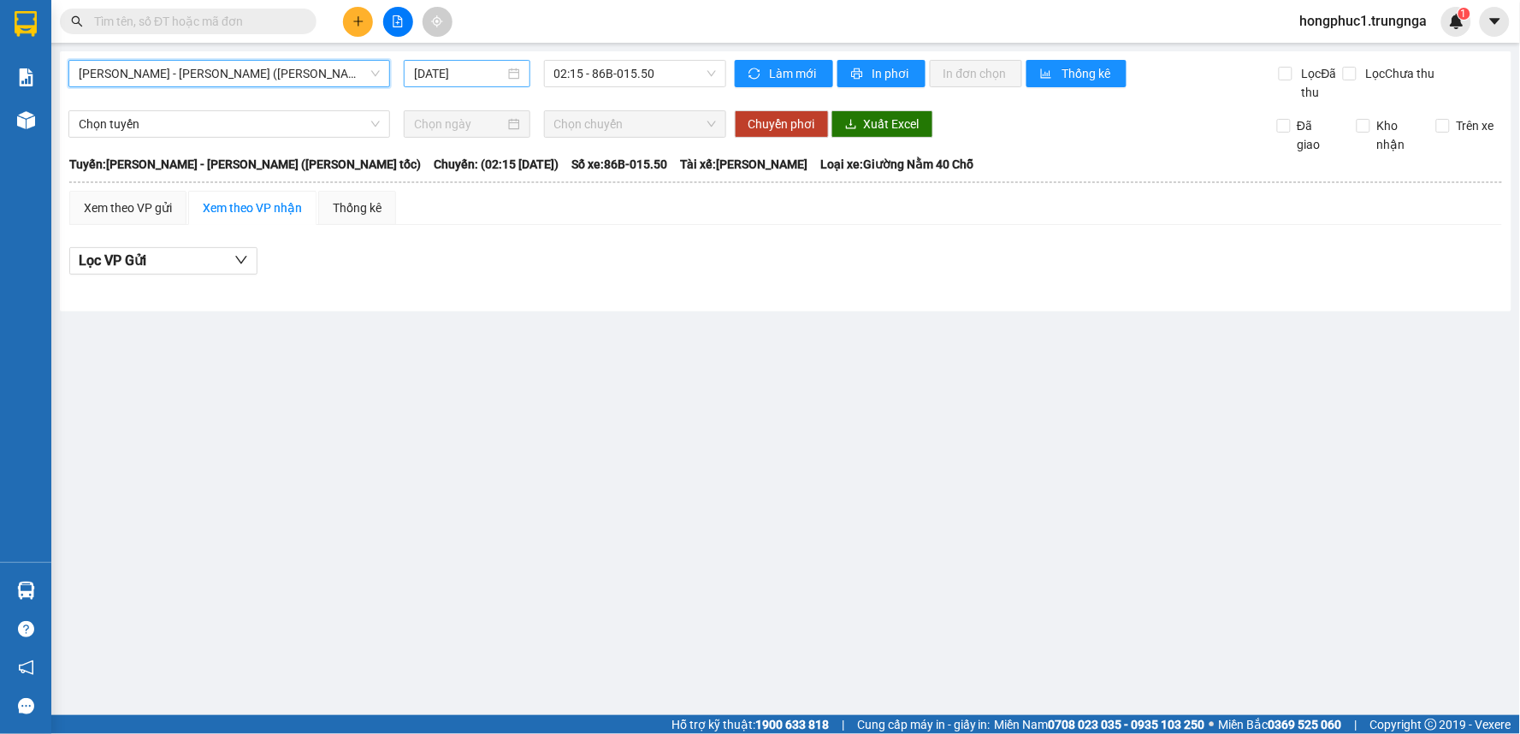
click at [475, 74] on input "14/09/2025" at bounding box center [459, 73] width 90 height 19
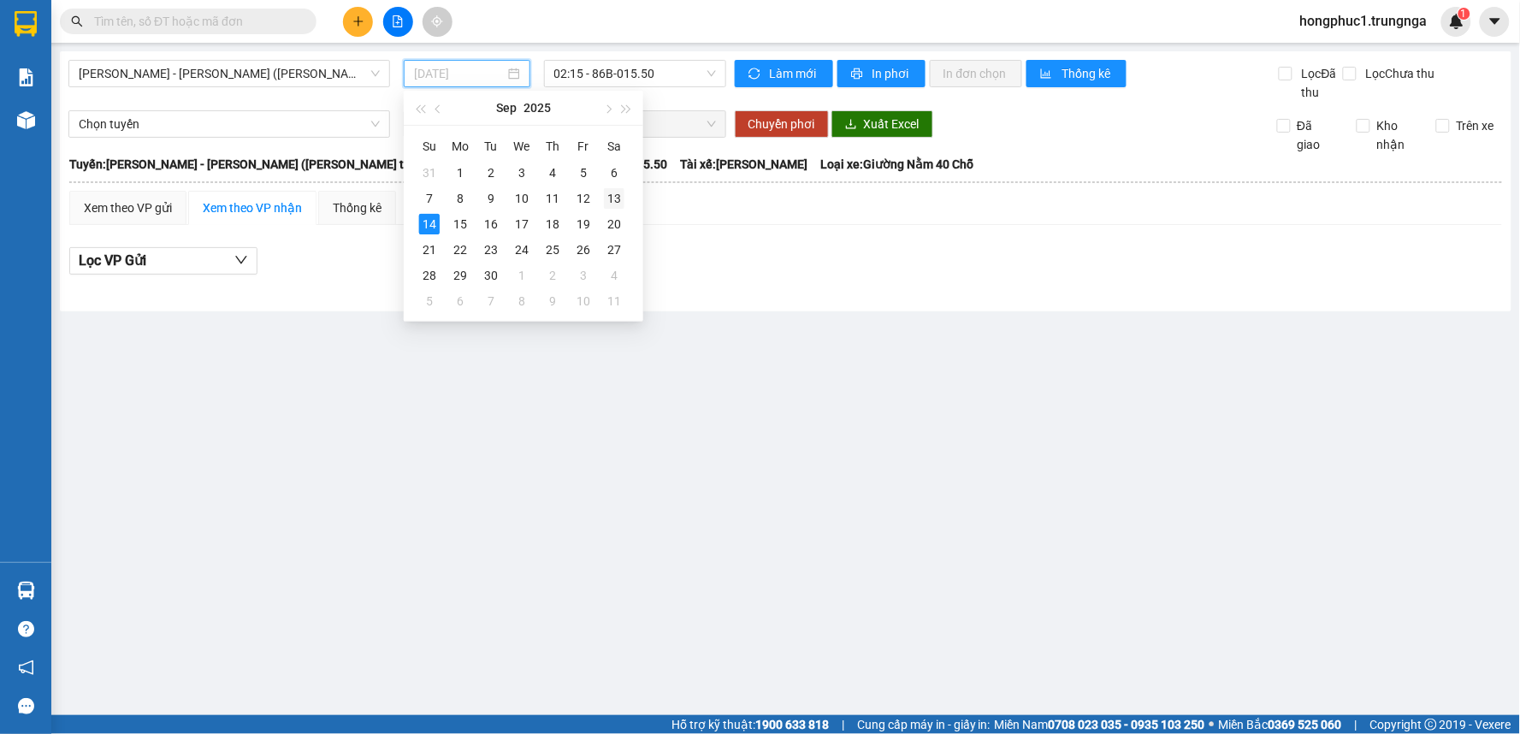
click at [608, 197] on div "13" at bounding box center [614, 198] width 21 height 21
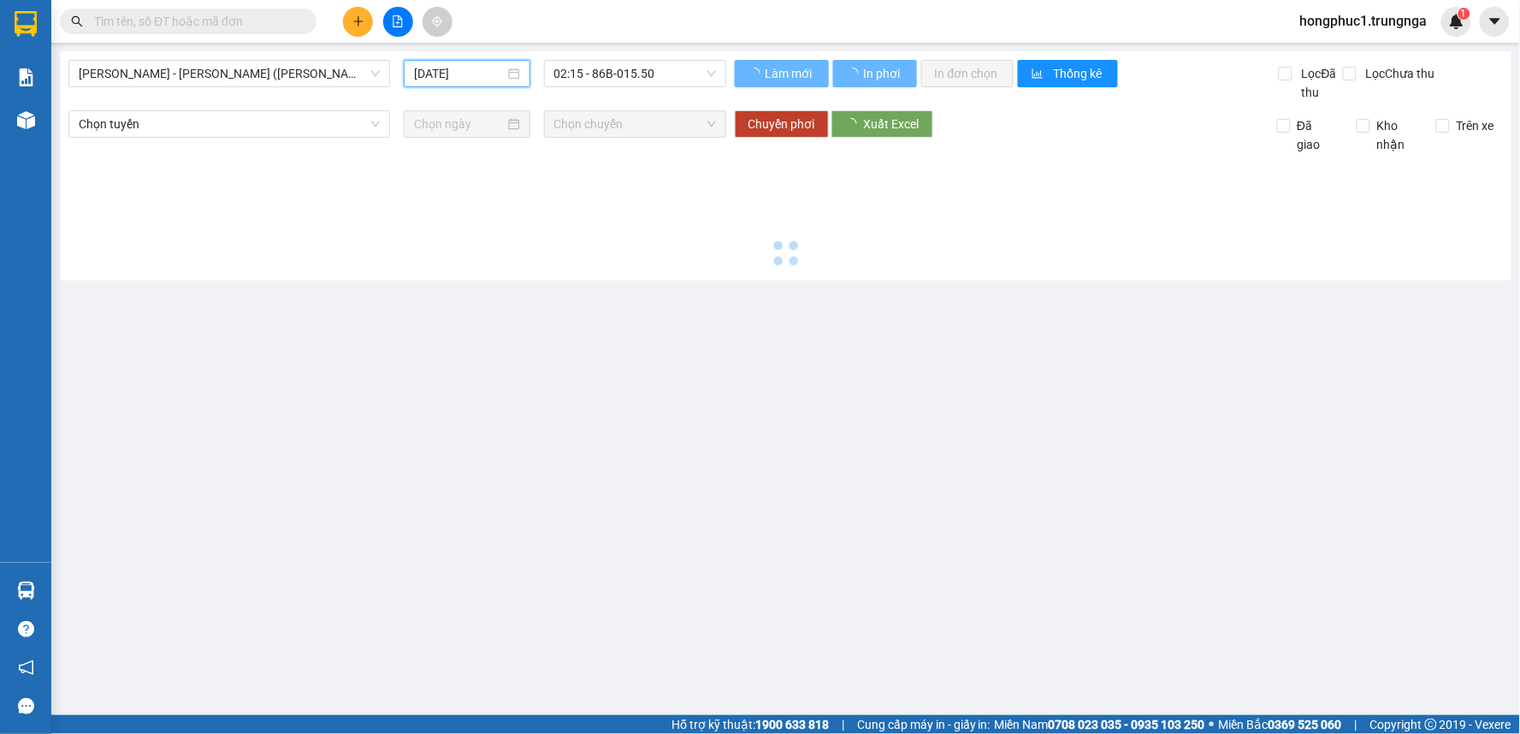
type input "[DATE]"
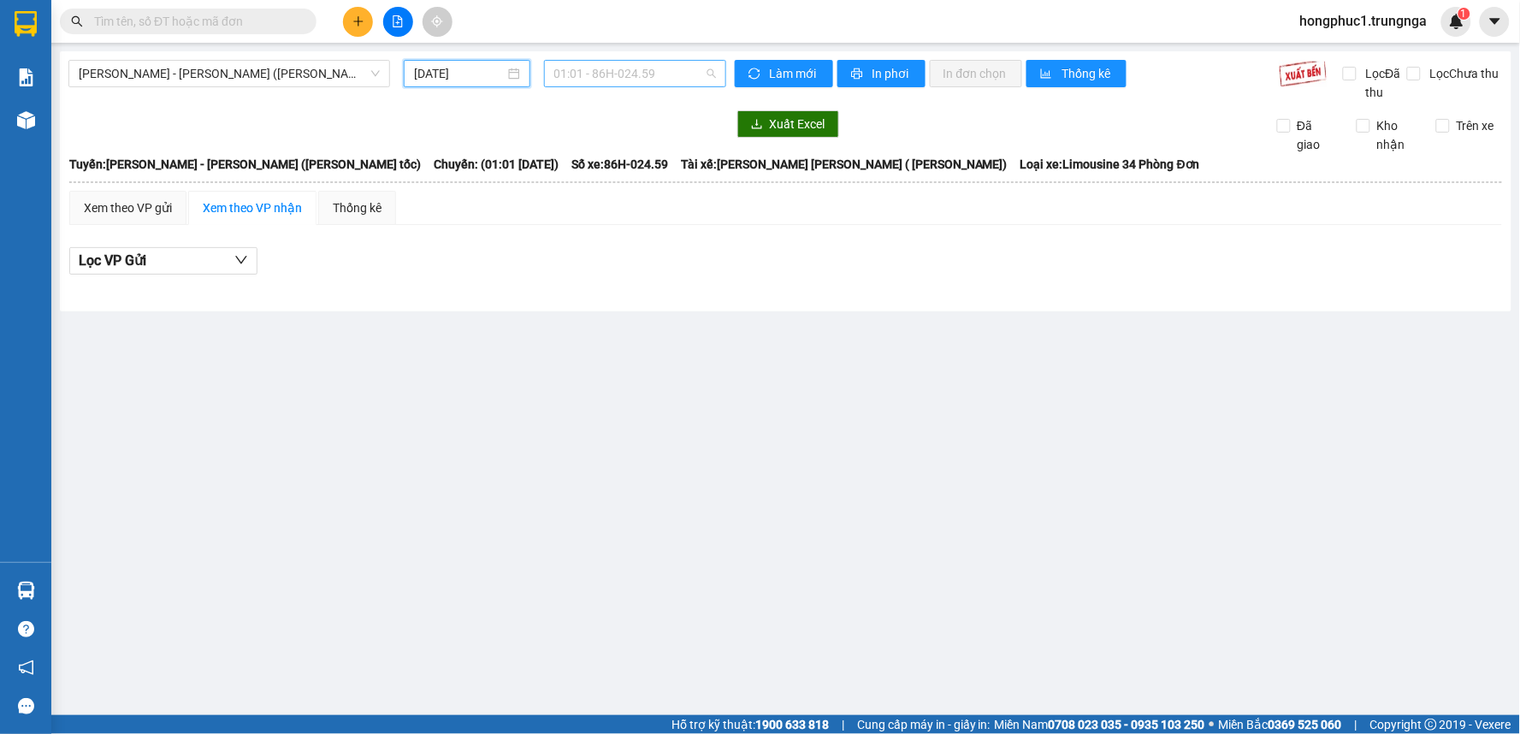
click at [686, 79] on span "01:01 - 86H-024.59" at bounding box center [635, 74] width 162 height 26
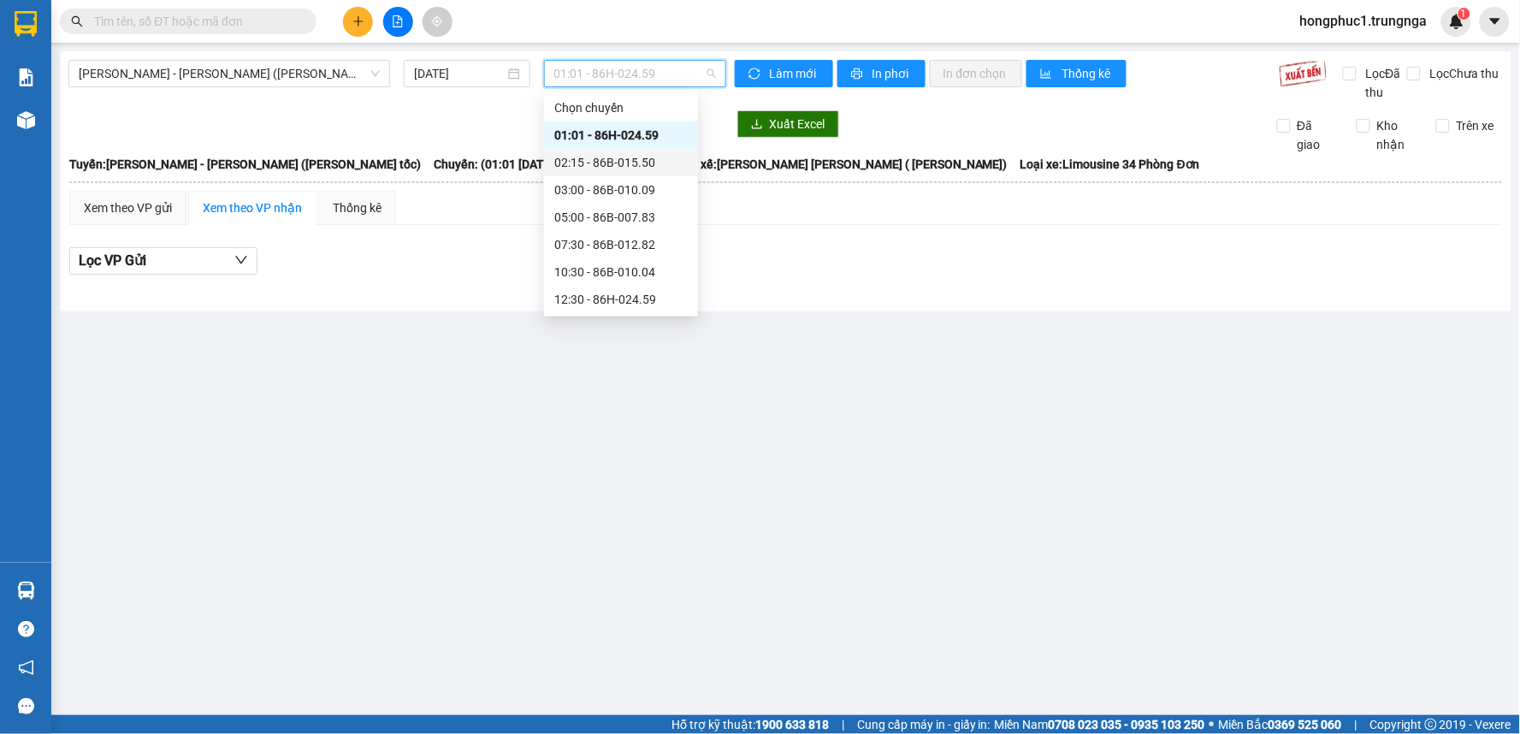
click at [619, 164] on div "02:15 - 86B-015.50" at bounding box center [620, 162] width 133 height 19
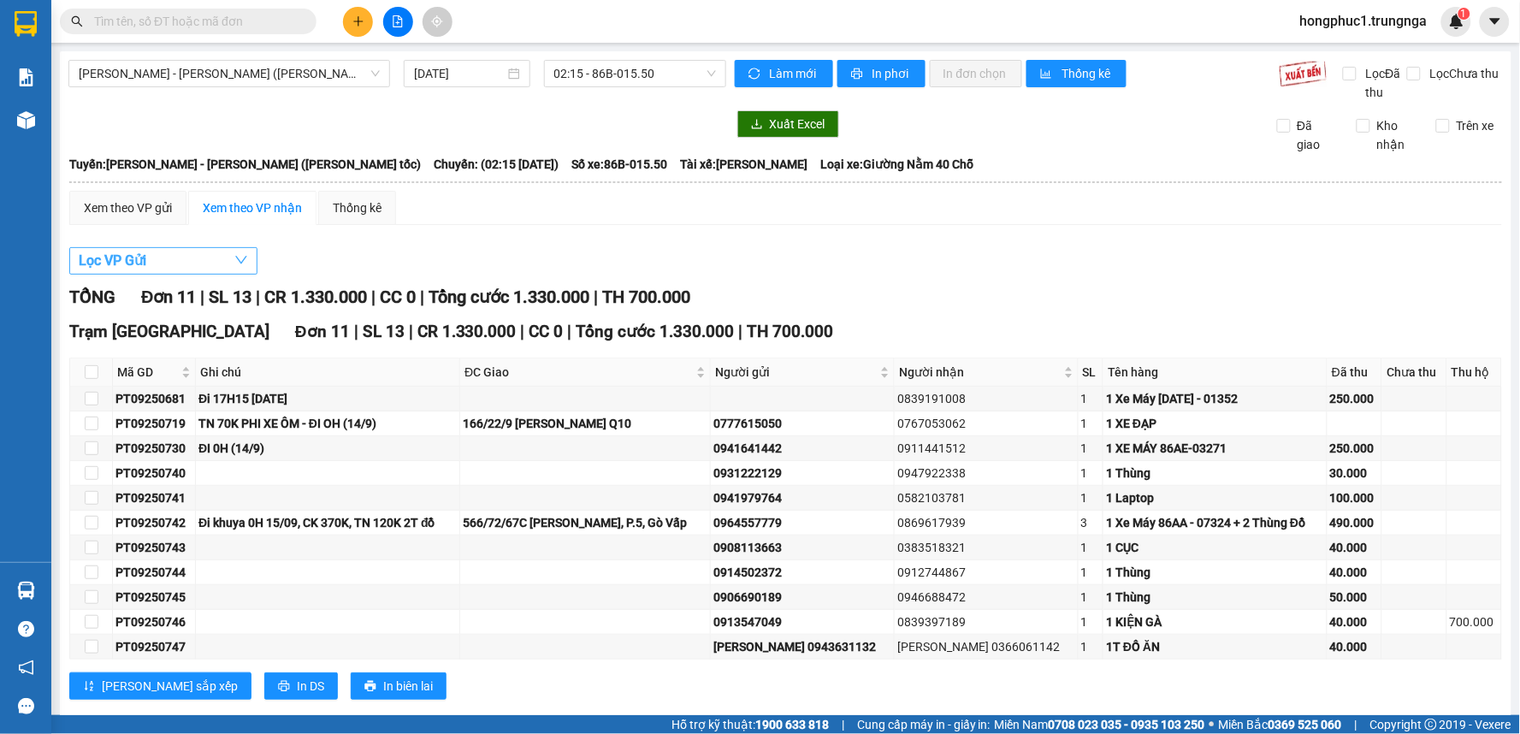
click at [228, 260] on button "Lọc VP Gửi" at bounding box center [163, 260] width 188 height 27
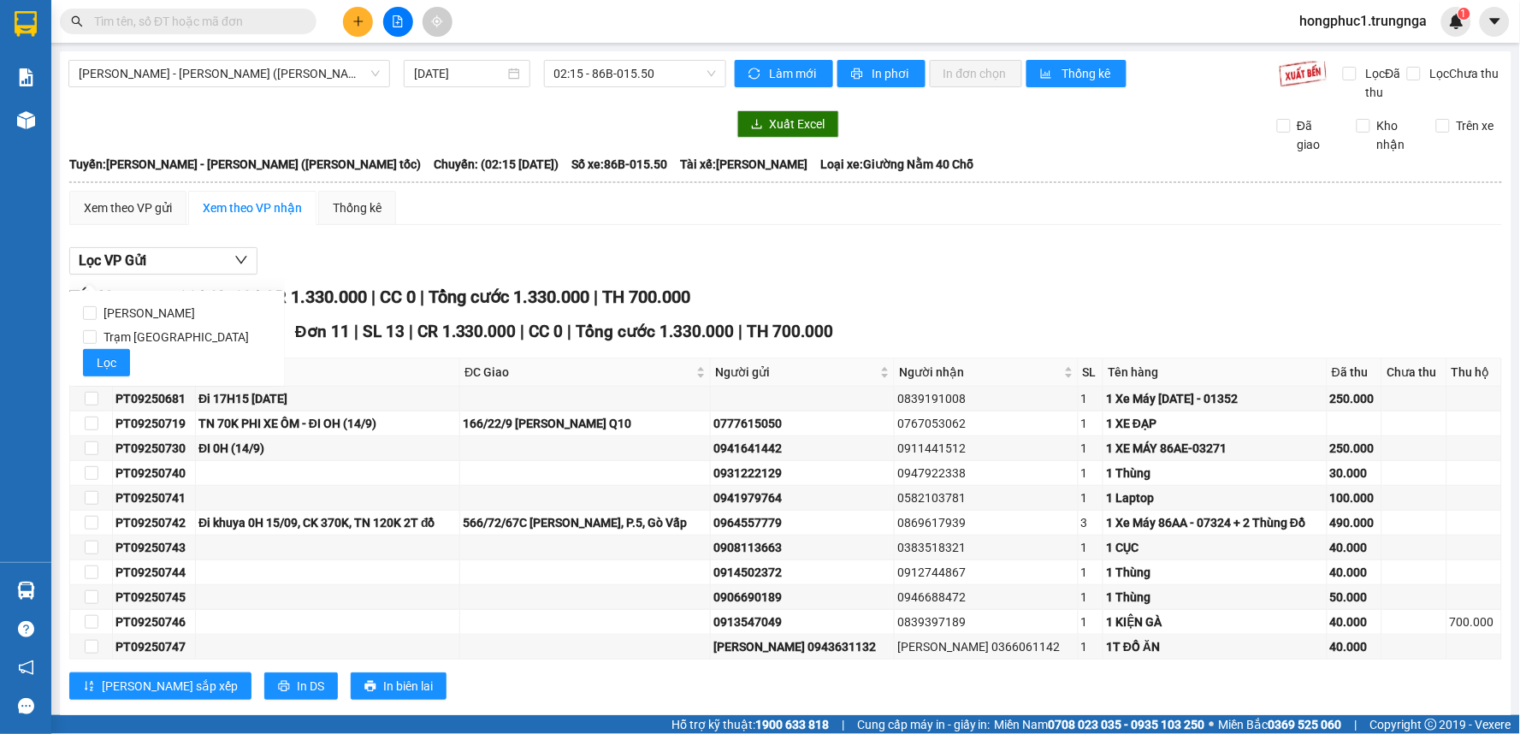
click at [361, 247] on div "Lọc VP Gửi" at bounding box center [785, 261] width 1433 height 28
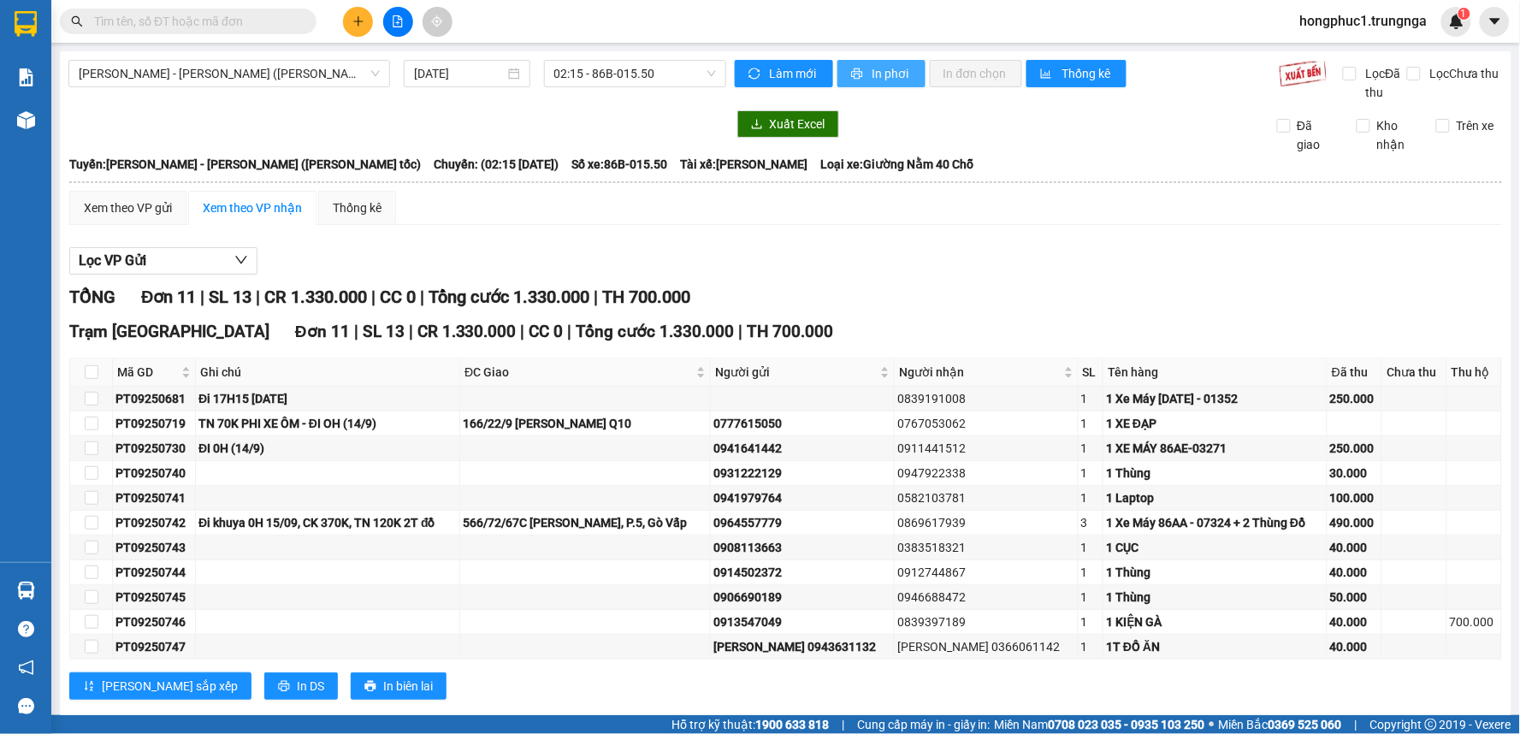
click at [856, 68] on span "printer" at bounding box center [858, 75] width 15 height 14
